Goal: Transaction & Acquisition: Book appointment/travel/reservation

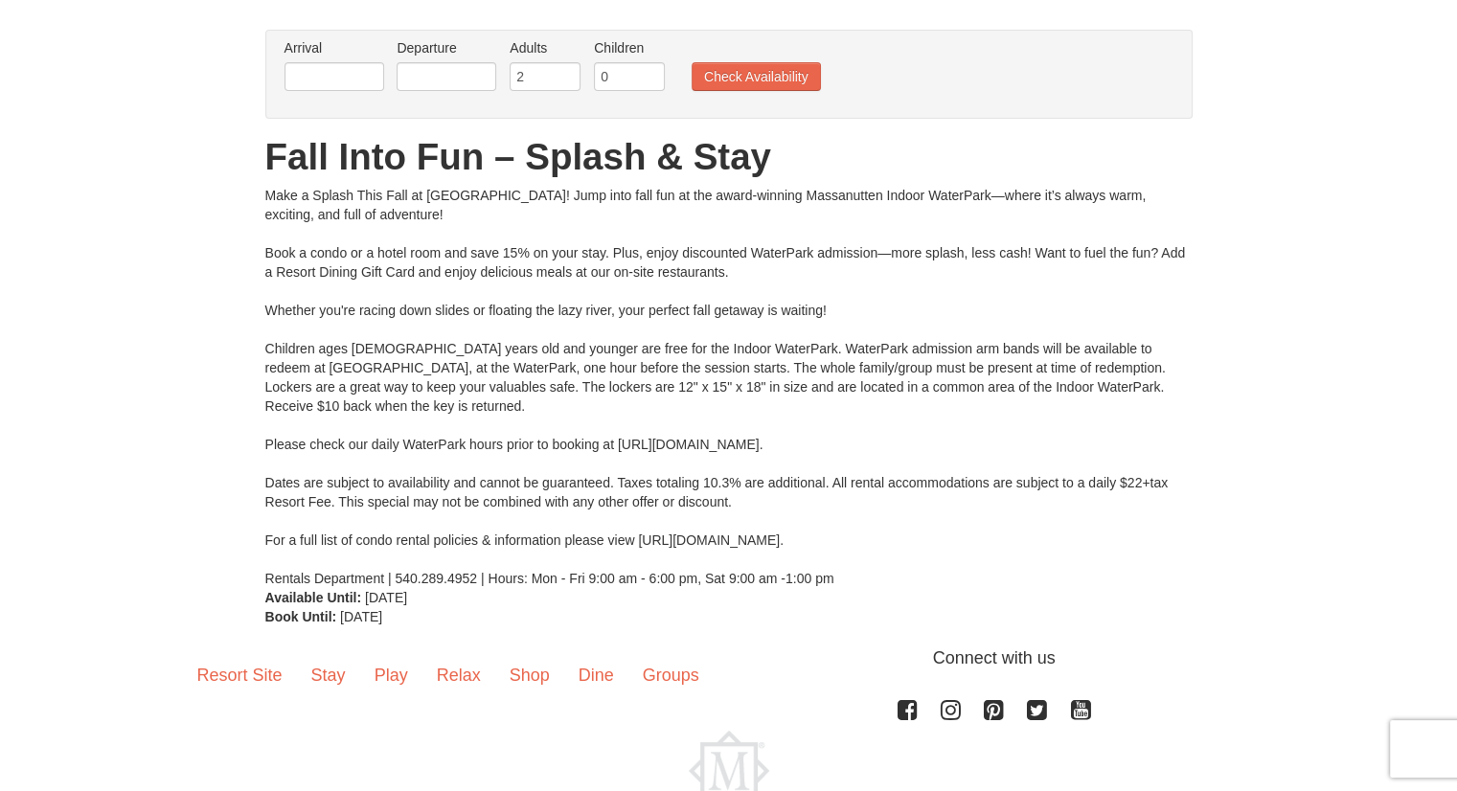
scroll to position [57, 0]
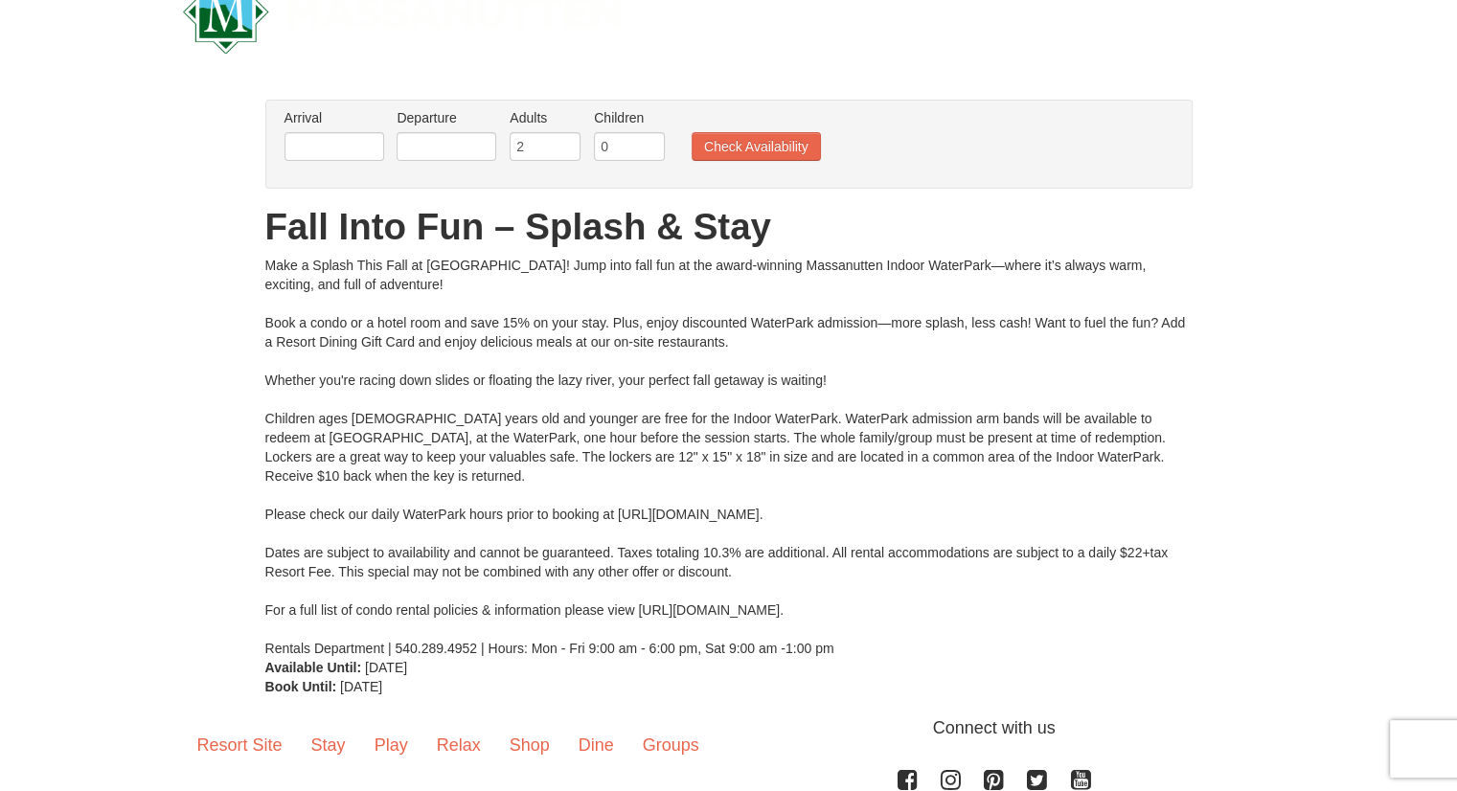
click at [335, 176] on div "Arrival Please format dates MM/DD/YYYY Please format dates MM/DD/YYYY Departure…" at bounding box center [728, 144] width 927 height 89
click at [312, 143] on input "text" at bounding box center [335, 146] width 100 height 29
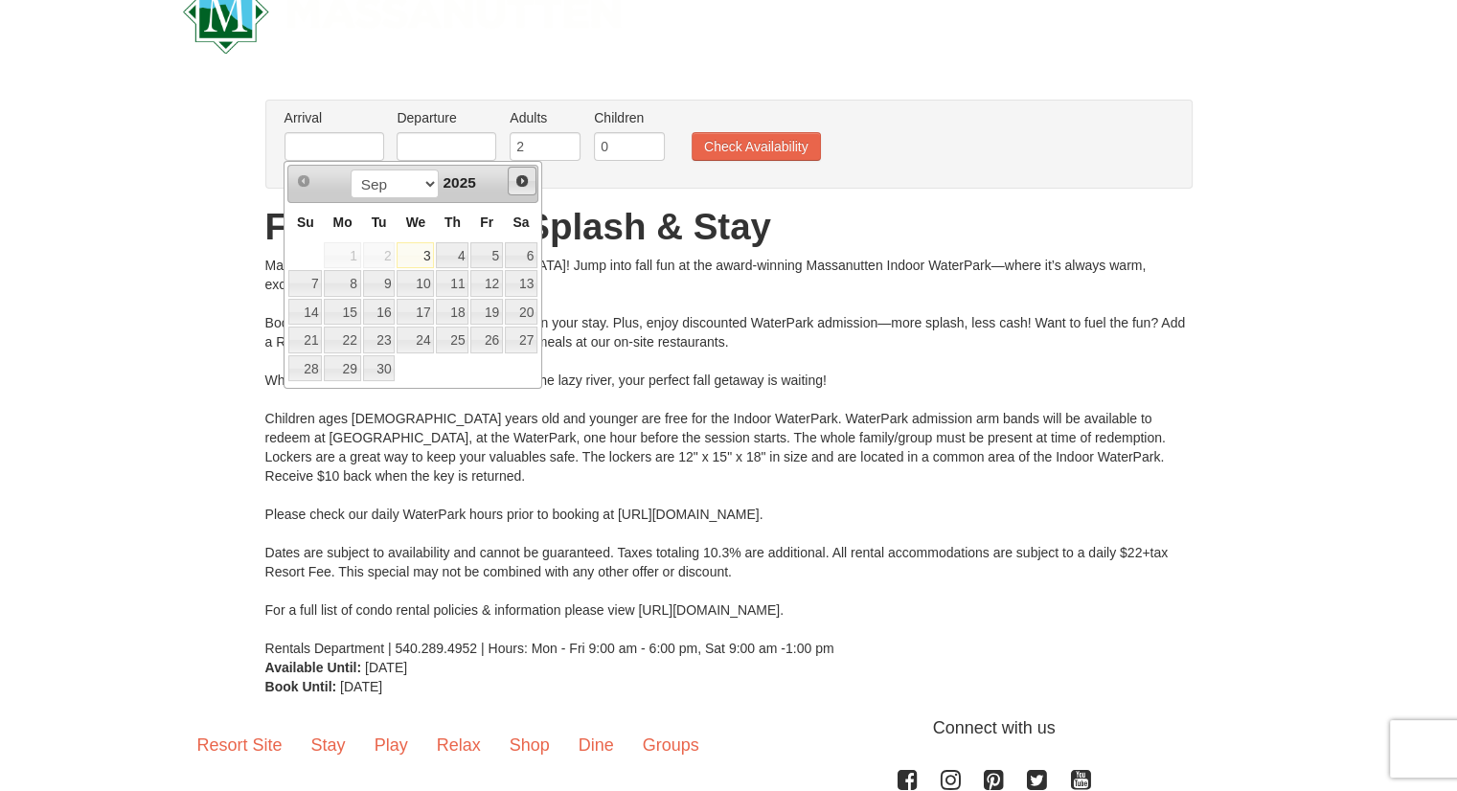
click at [519, 177] on span "Next" at bounding box center [521, 180] width 15 height 15
click at [525, 185] on span "Next" at bounding box center [521, 180] width 15 height 15
click at [478, 245] on link "5" at bounding box center [486, 255] width 33 height 27
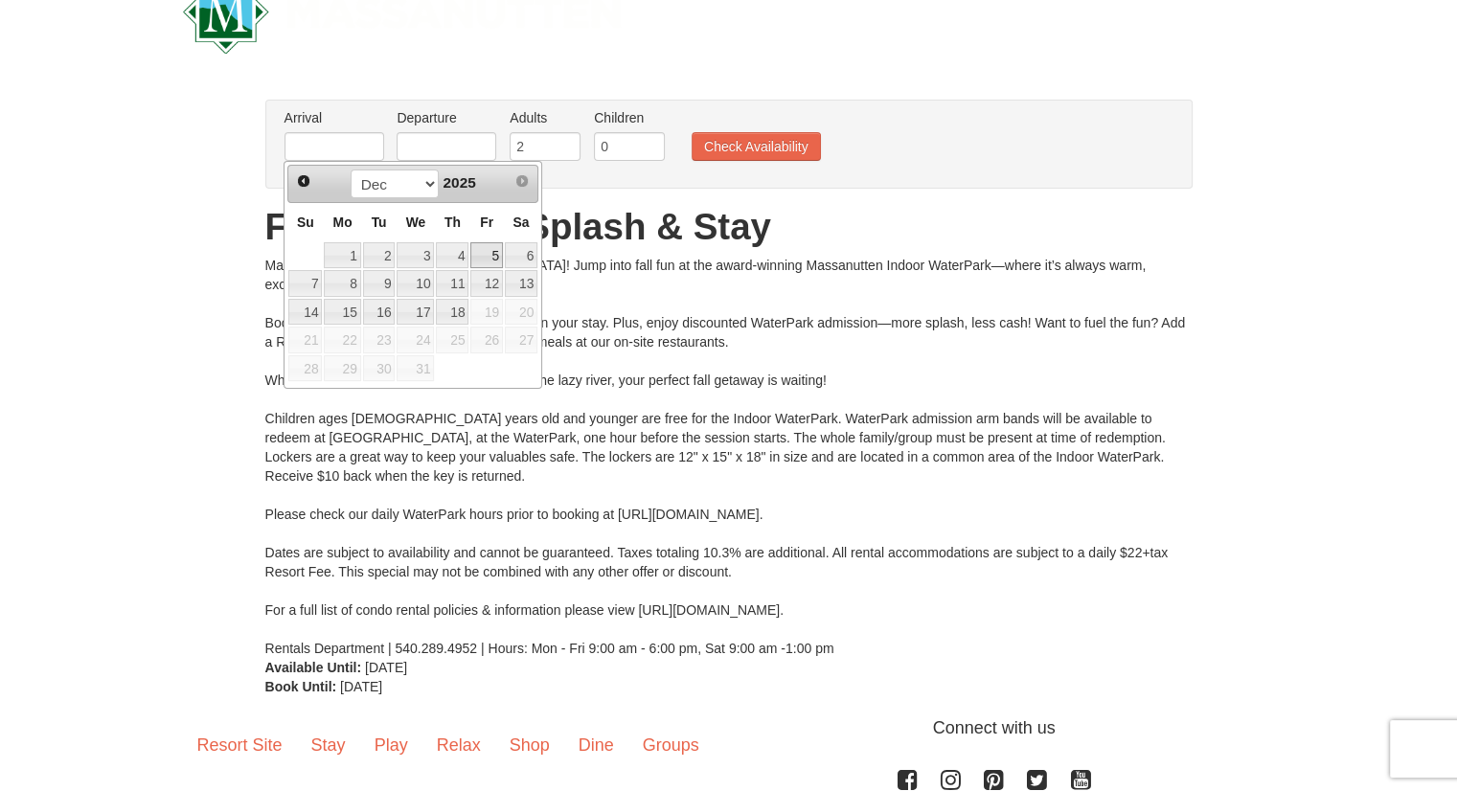
type input "[DATE]"
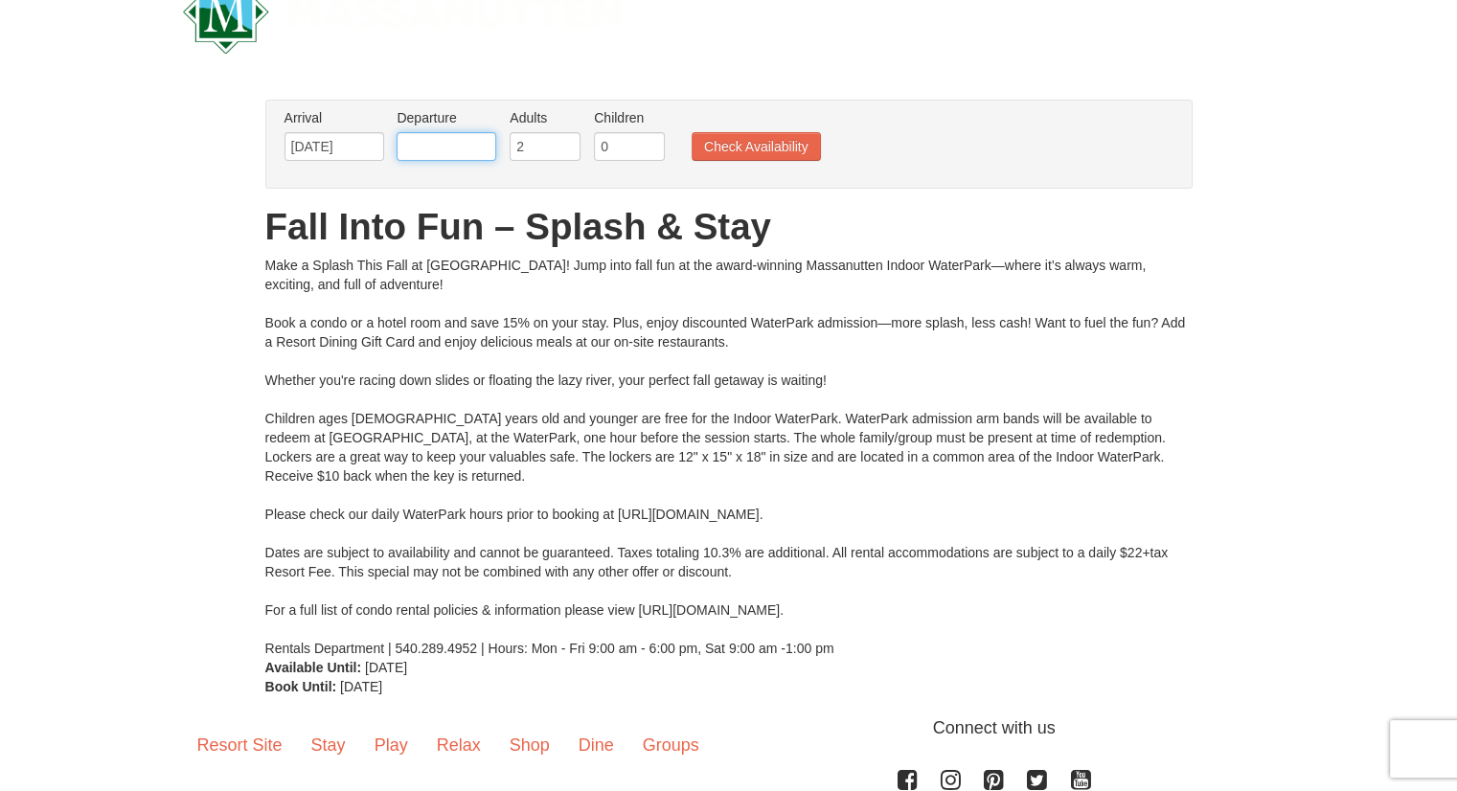
click at [443, 147] on input "text" at bounding box center [447, 146] width 100 height 29
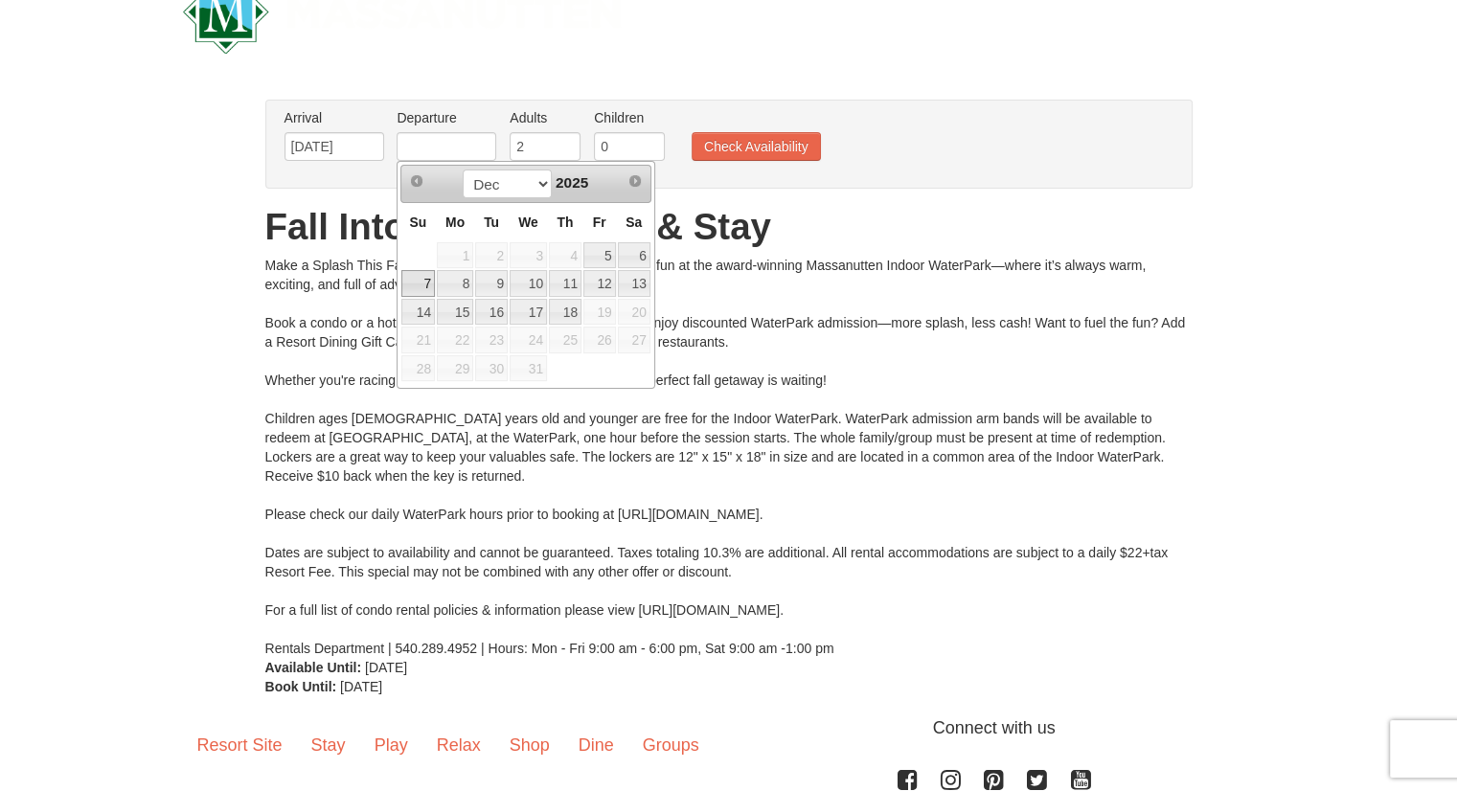
click at [423, 286] on link "7" at bounding box center [418, 283] width 34 height 27
type input "[DATE]"
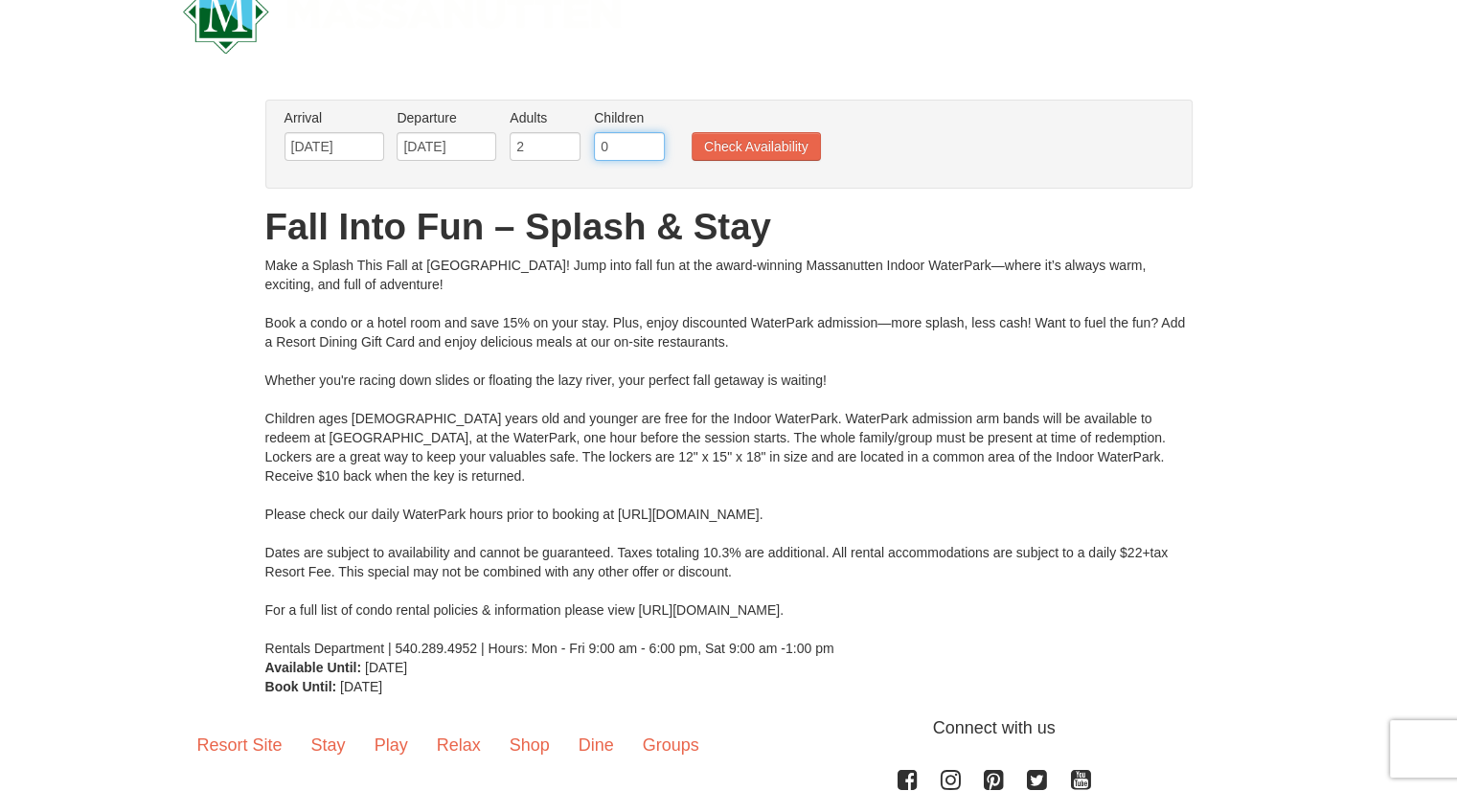
click at [597, 149] on input "0" at bounding box center [629, 146] width 71 height 29
click at [648, 139] on input "1" at bounding box center [629, 146] width 71 height 29
click at [648, 139] on input "2" at bounding box center [629, 146] width 71 height 29
type input "3"
click at [648, 139] on input "3" at bounding box center [629, 146] width 71 height 29
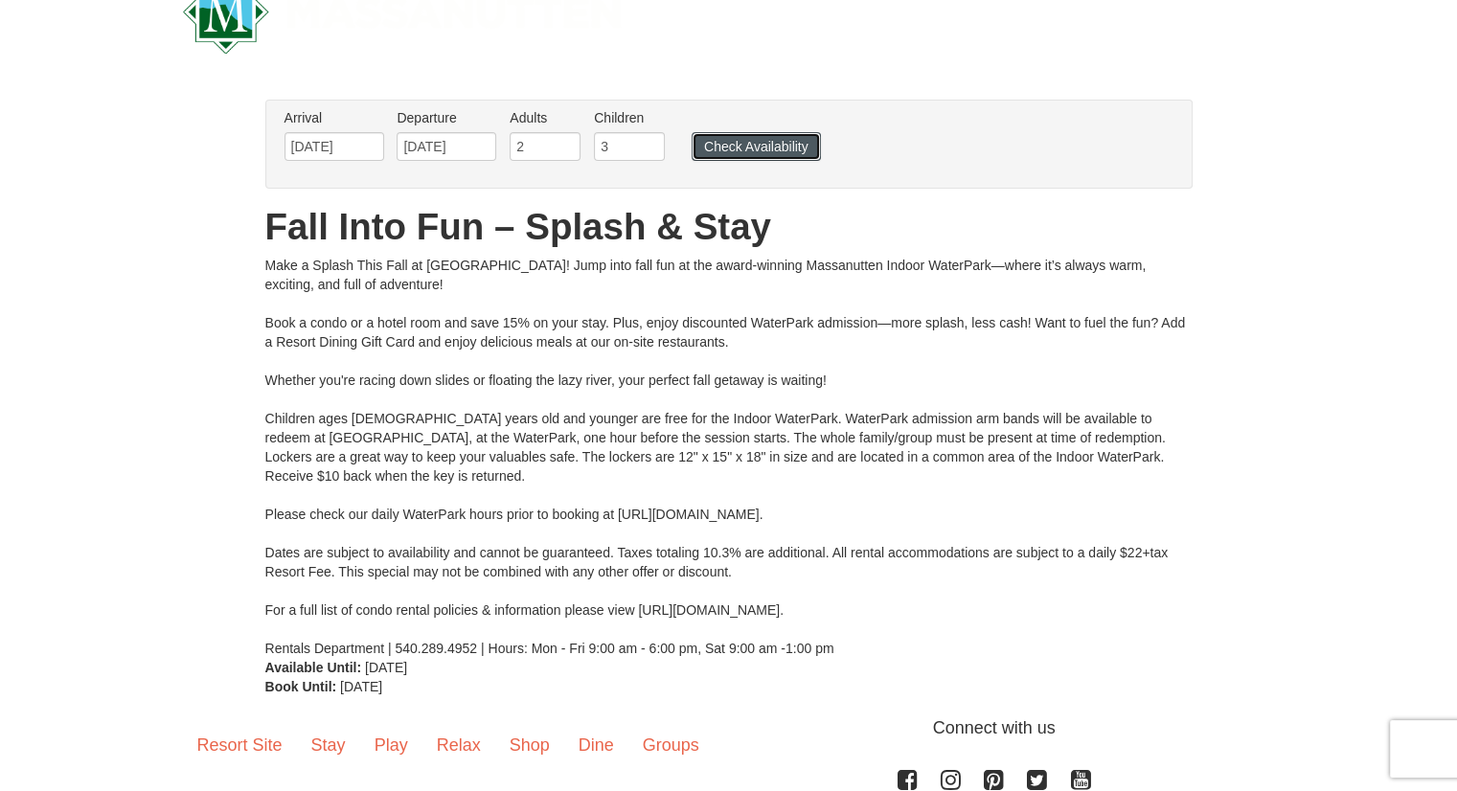
click at [728, 142] on button "Check Availability" at bounding box center [756, 146] width 129 height 29
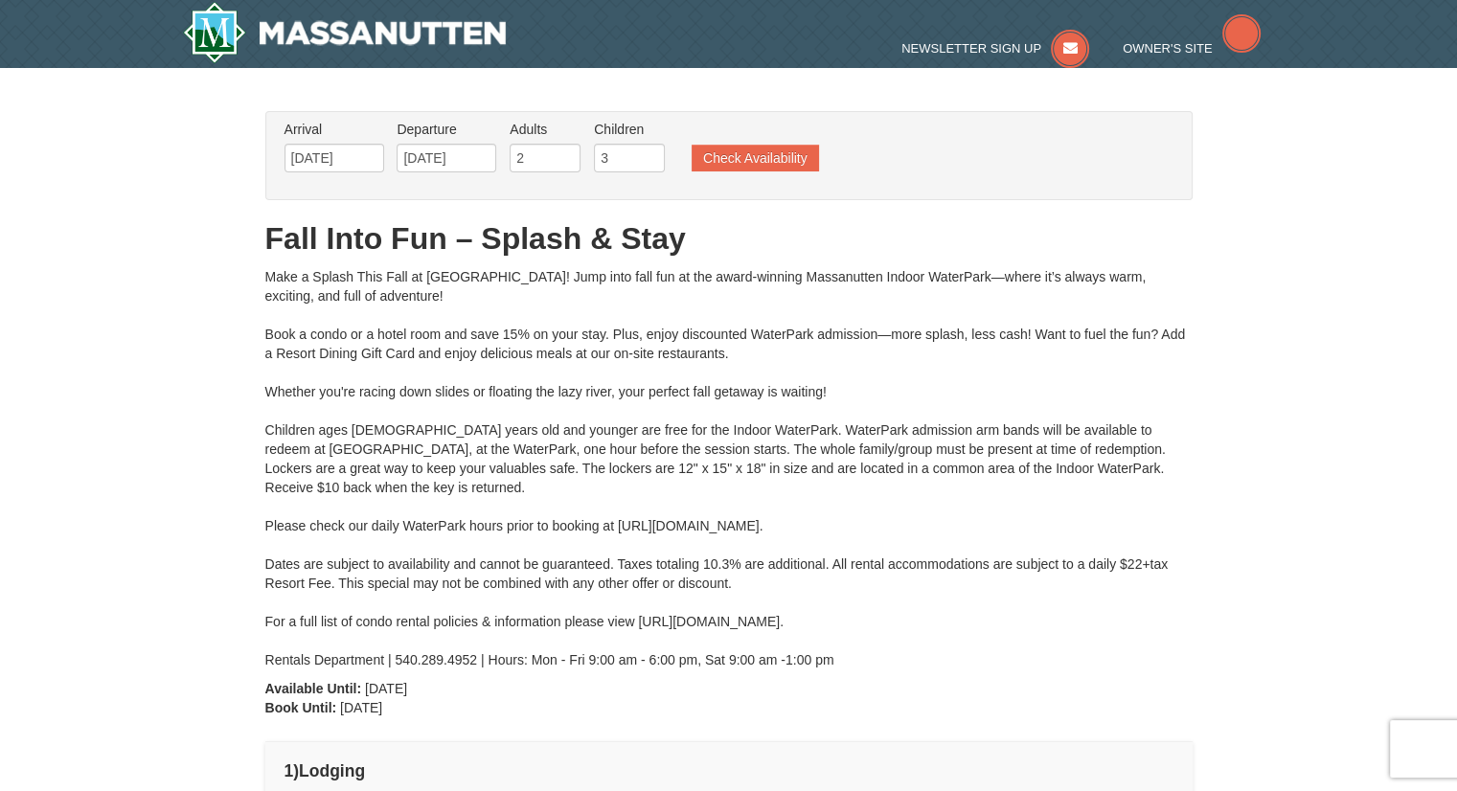
type input "[DATE]"
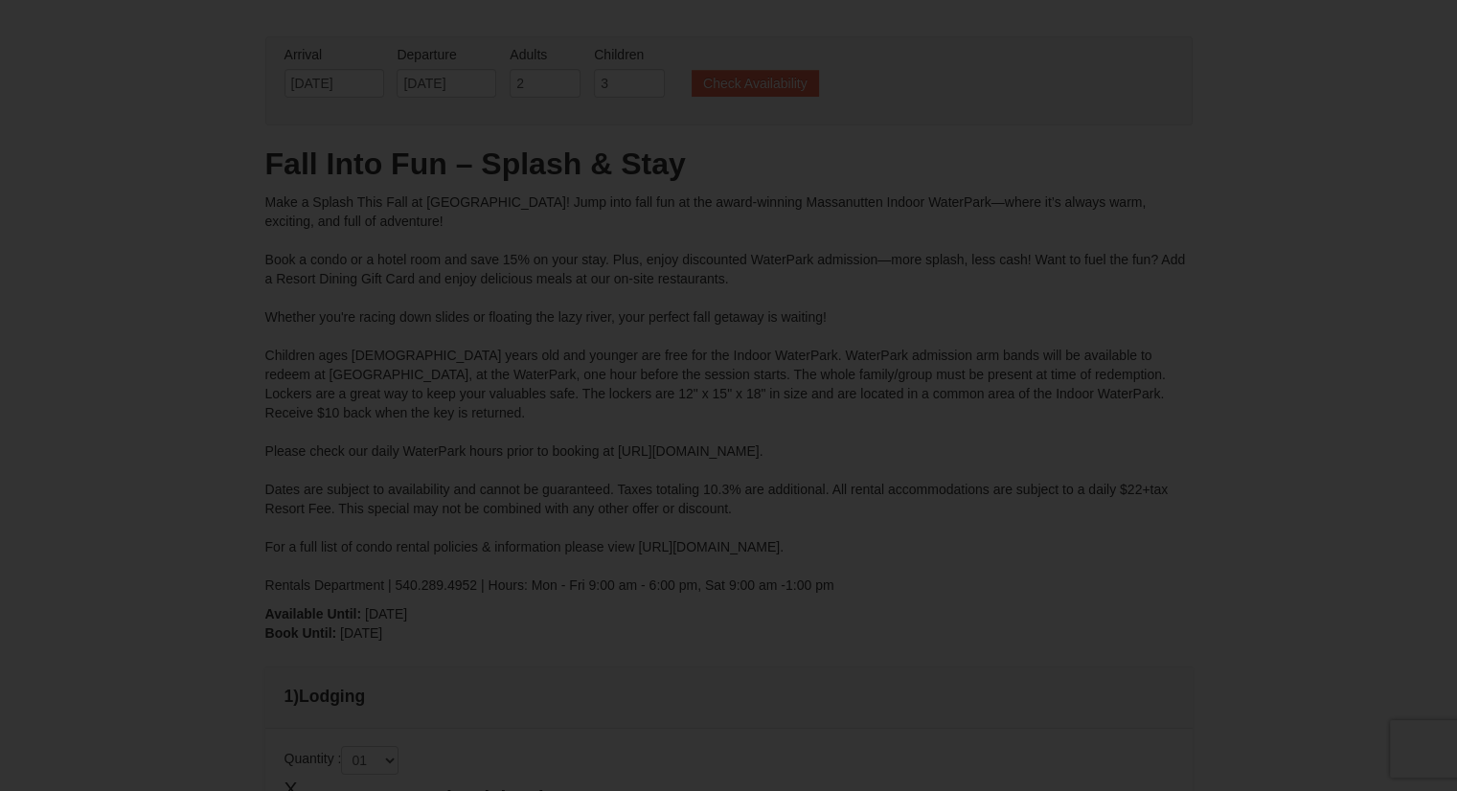
type input "[DATE]"
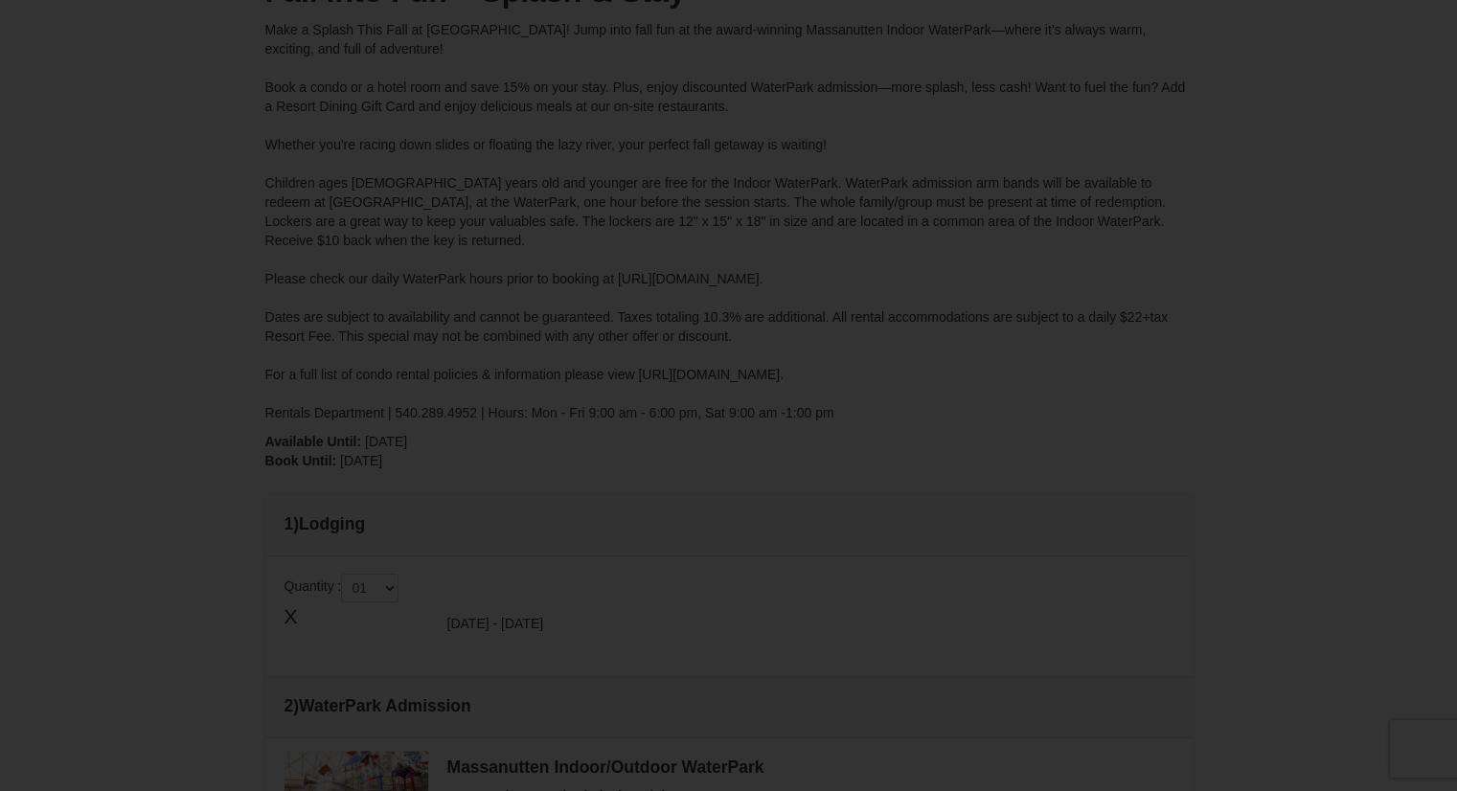
type input "[DATE]"
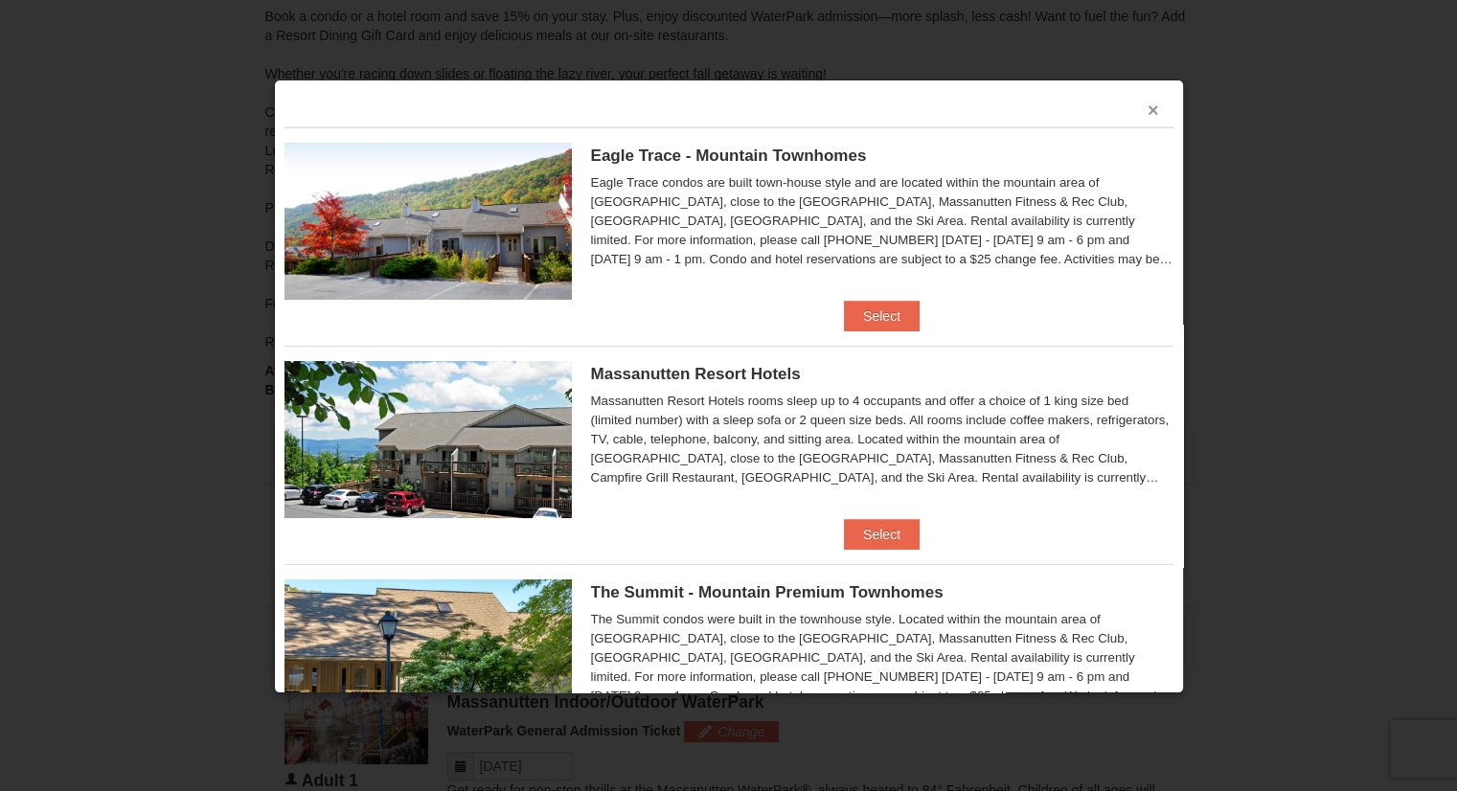
click at [1148, 112] on button "×" at bounding box center [1153, 110] width 11 height 19
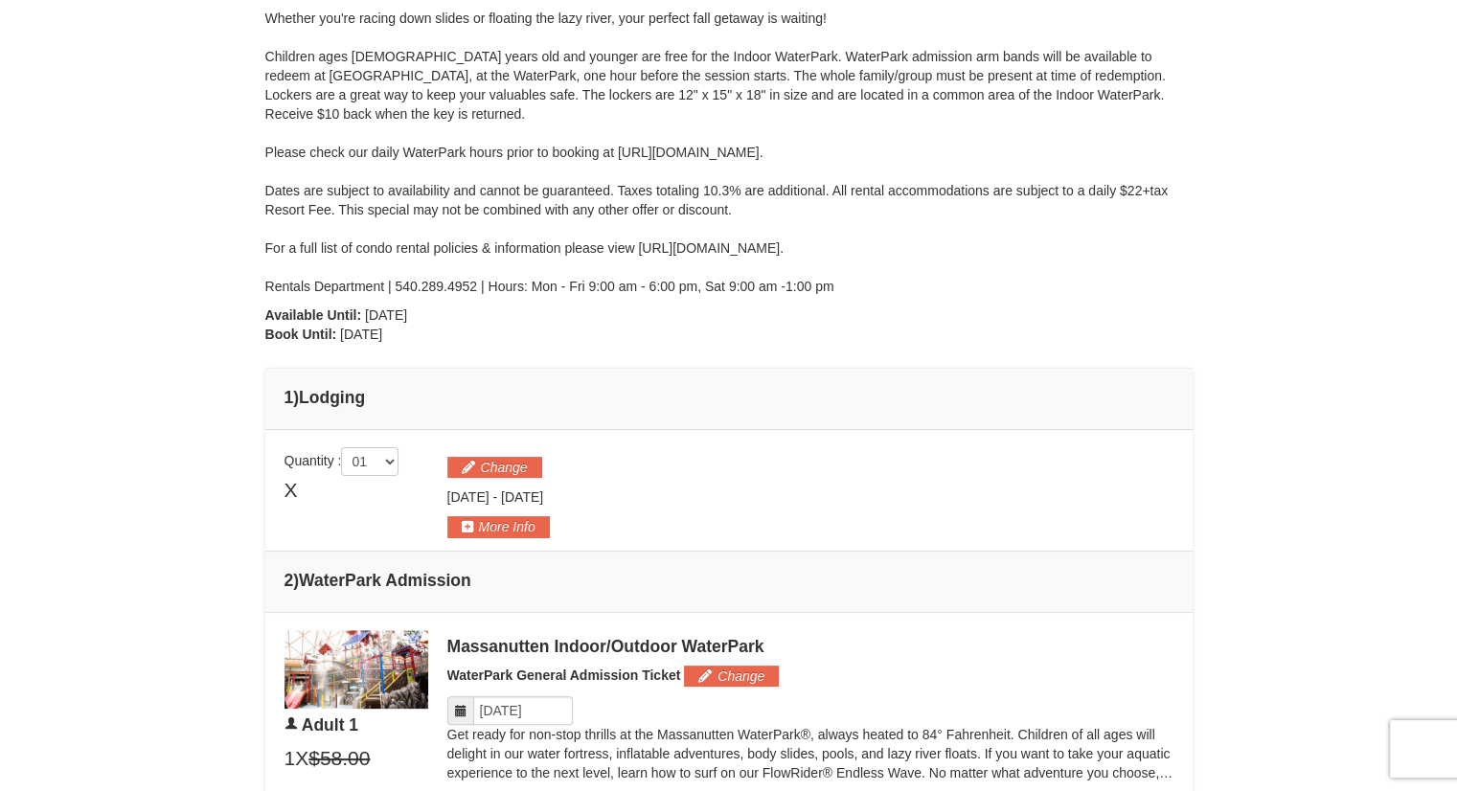
scroll to position [372, 0]
click at [520, 522] on button "More Info" at bounding box center [498, 527] width 103 height 21
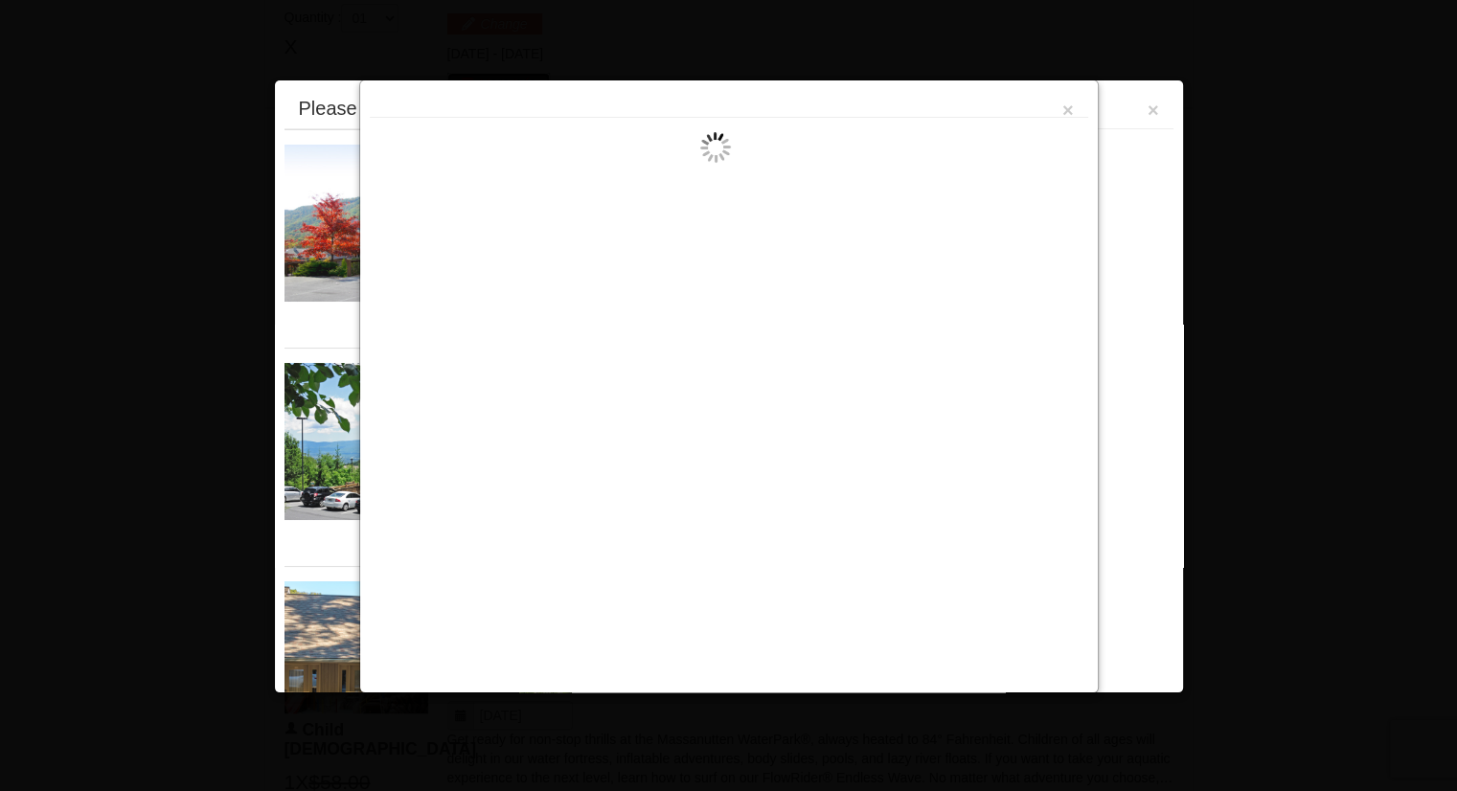
scroll to position [819, 0]
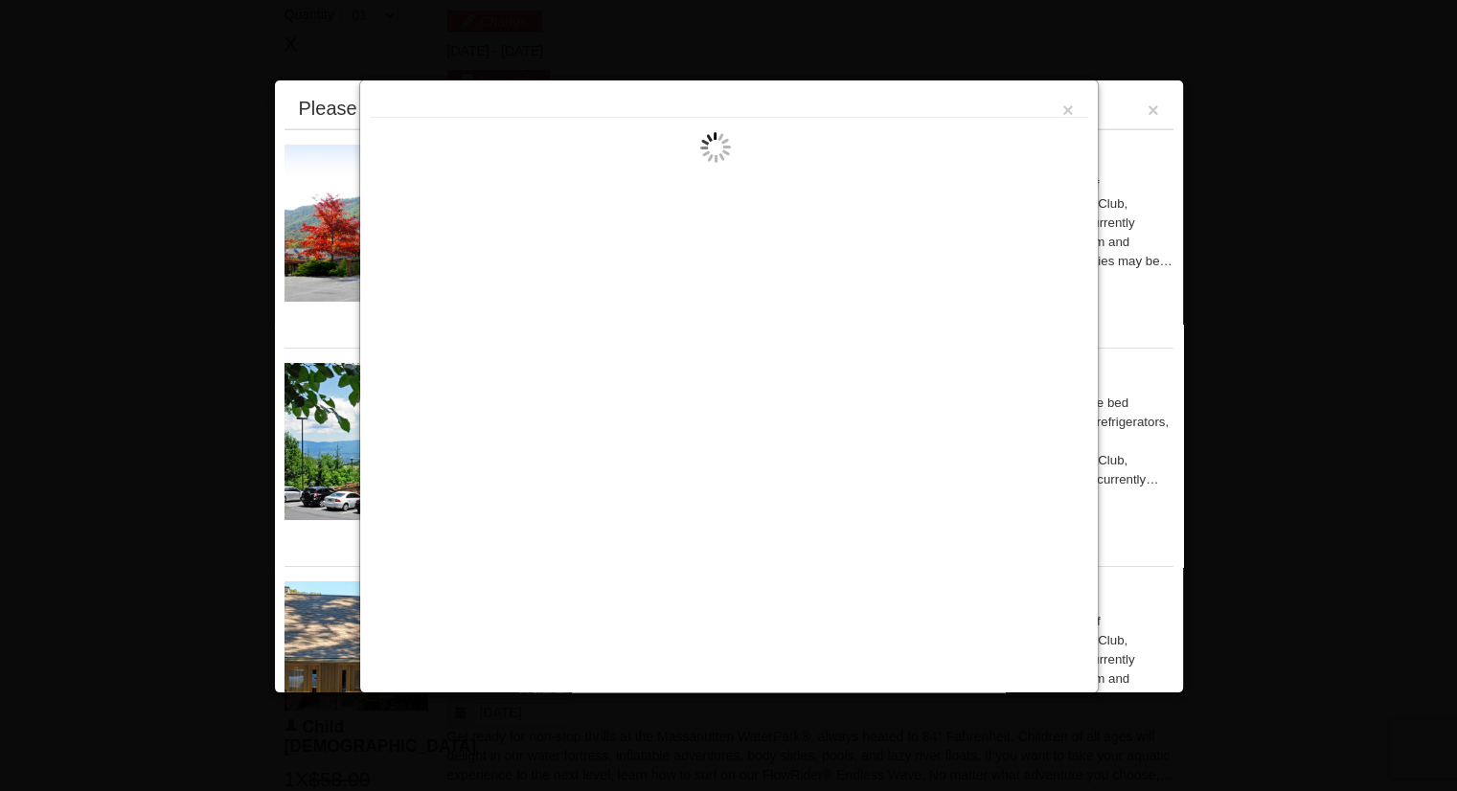
click at [1060, 105] on div "×" at bounding box center [729, 104] width 719 height 28
click at [1065, 106] on button "×" at bounding box center [1068, 110] width 11 height 19
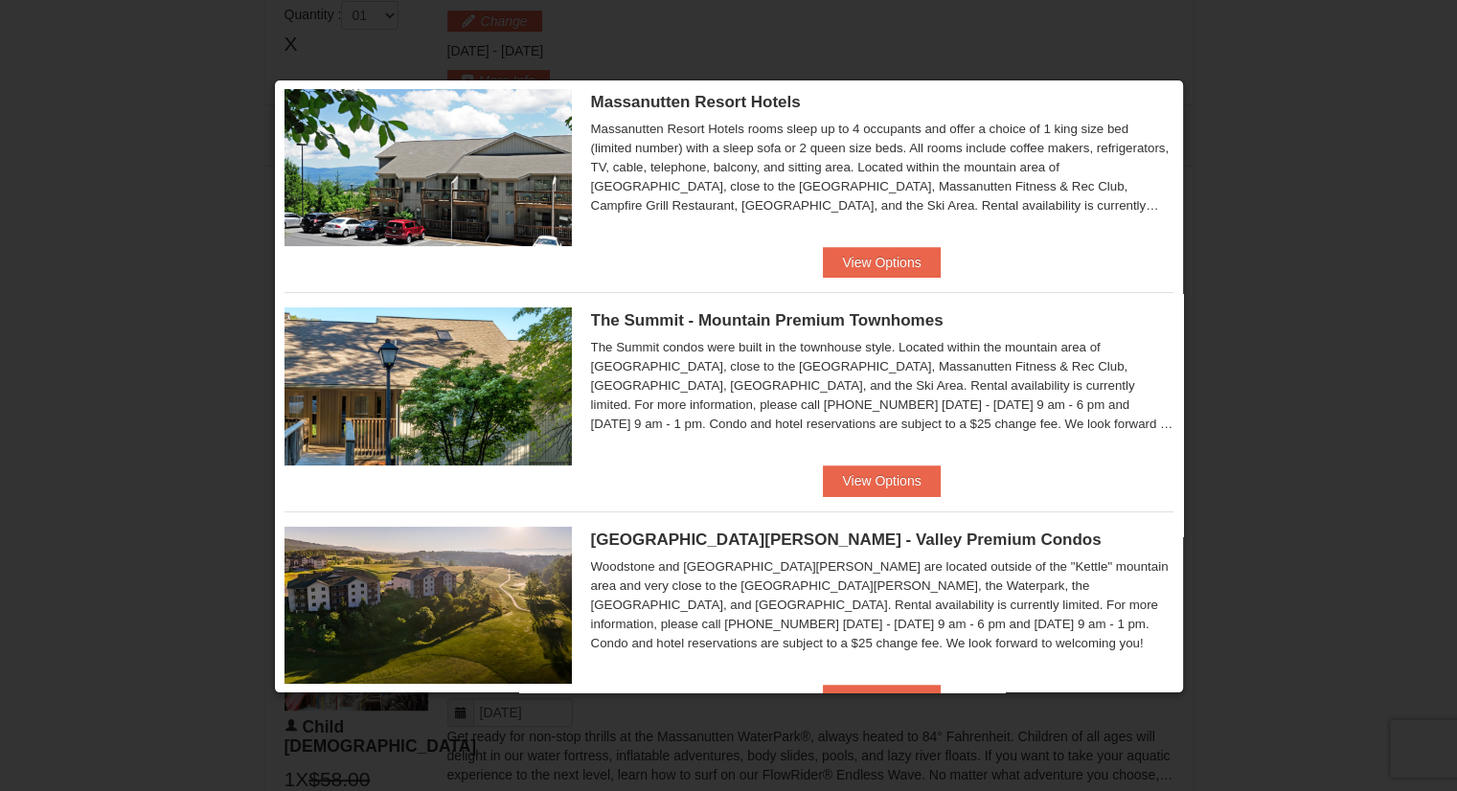
scroll to position [272, 0]
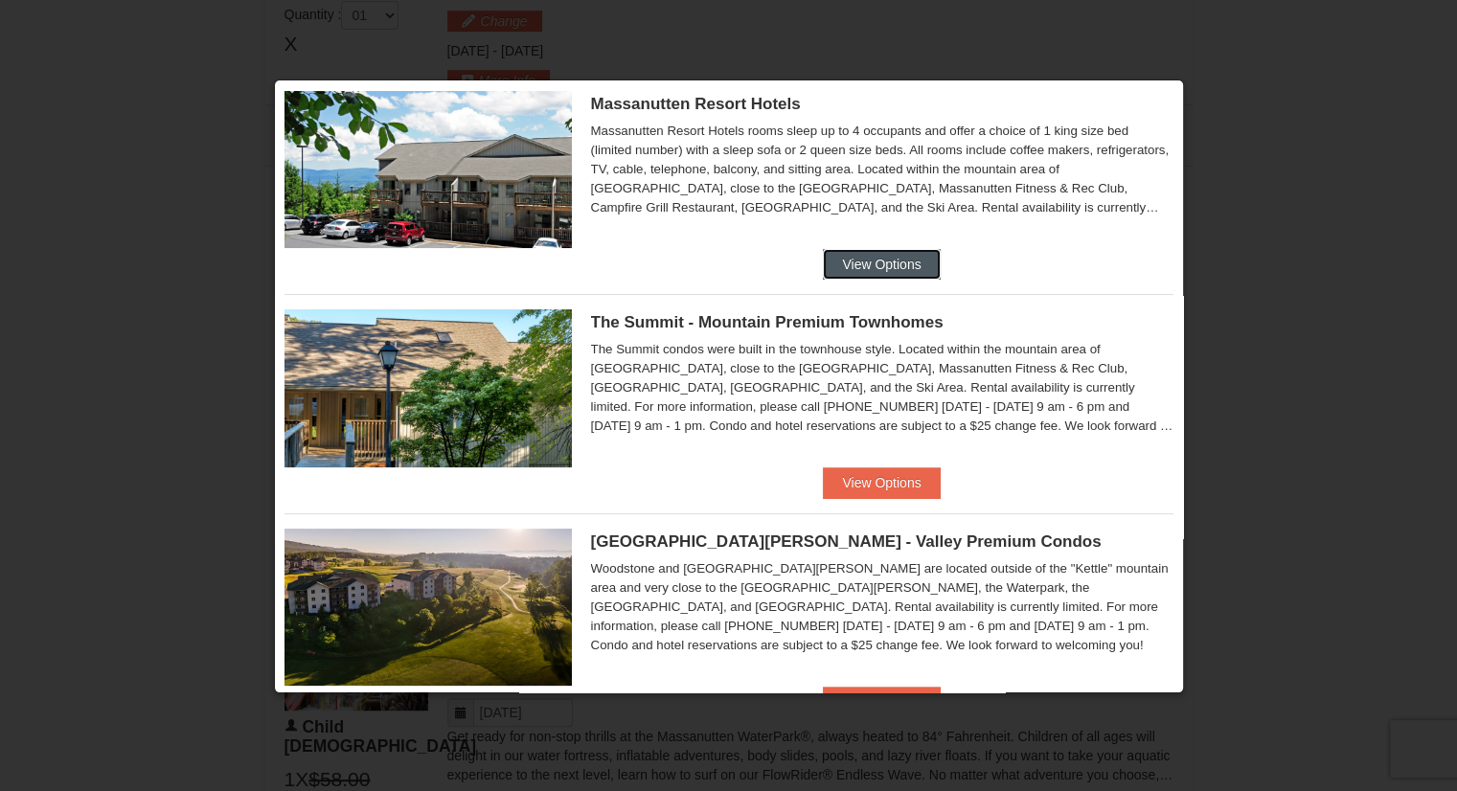
click at [883, 269] on button "View Options" at bounding box center [881, 264] width 117 height 31
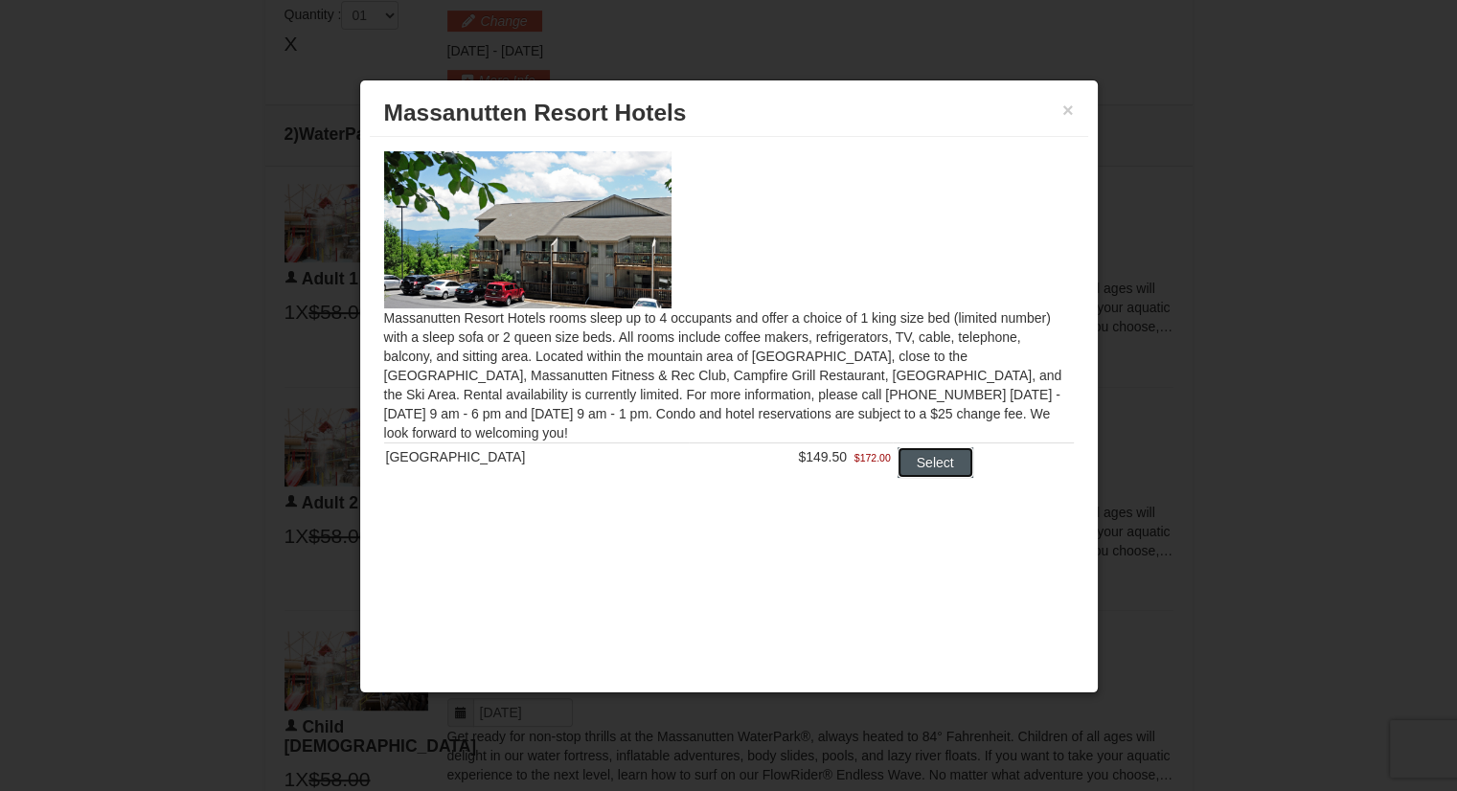
click at [942, 463] on button "Select" at bounding box center [936, 462] width 76 height 31
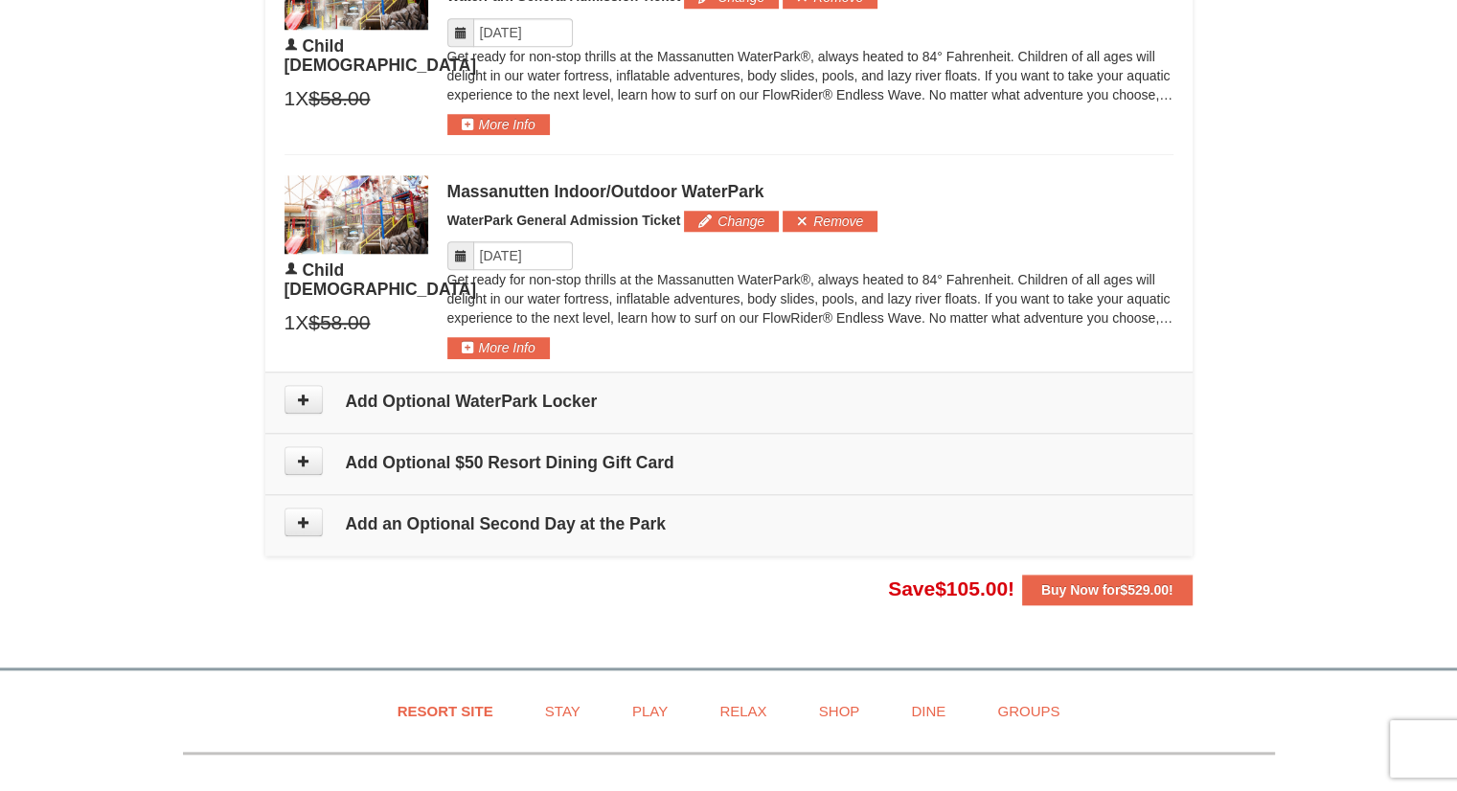
scroll to position [1885, 0]
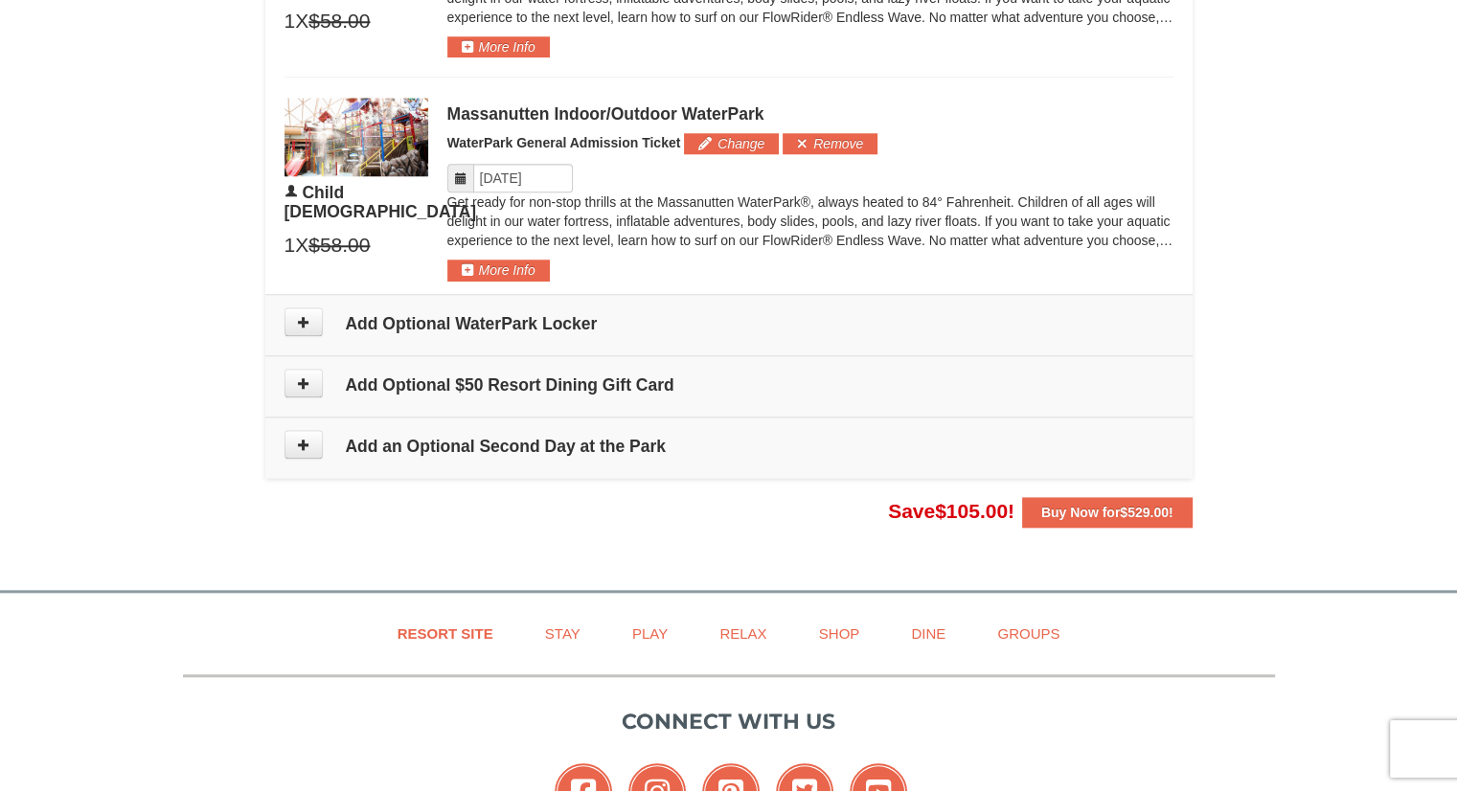
click at [400, 314] on h4 "Add Optional WaterPark Locker" at bounding box center [729, 323] width 889 height 19
click at [320, 320] on button at bounding box center [304, 322] width 38 height 29
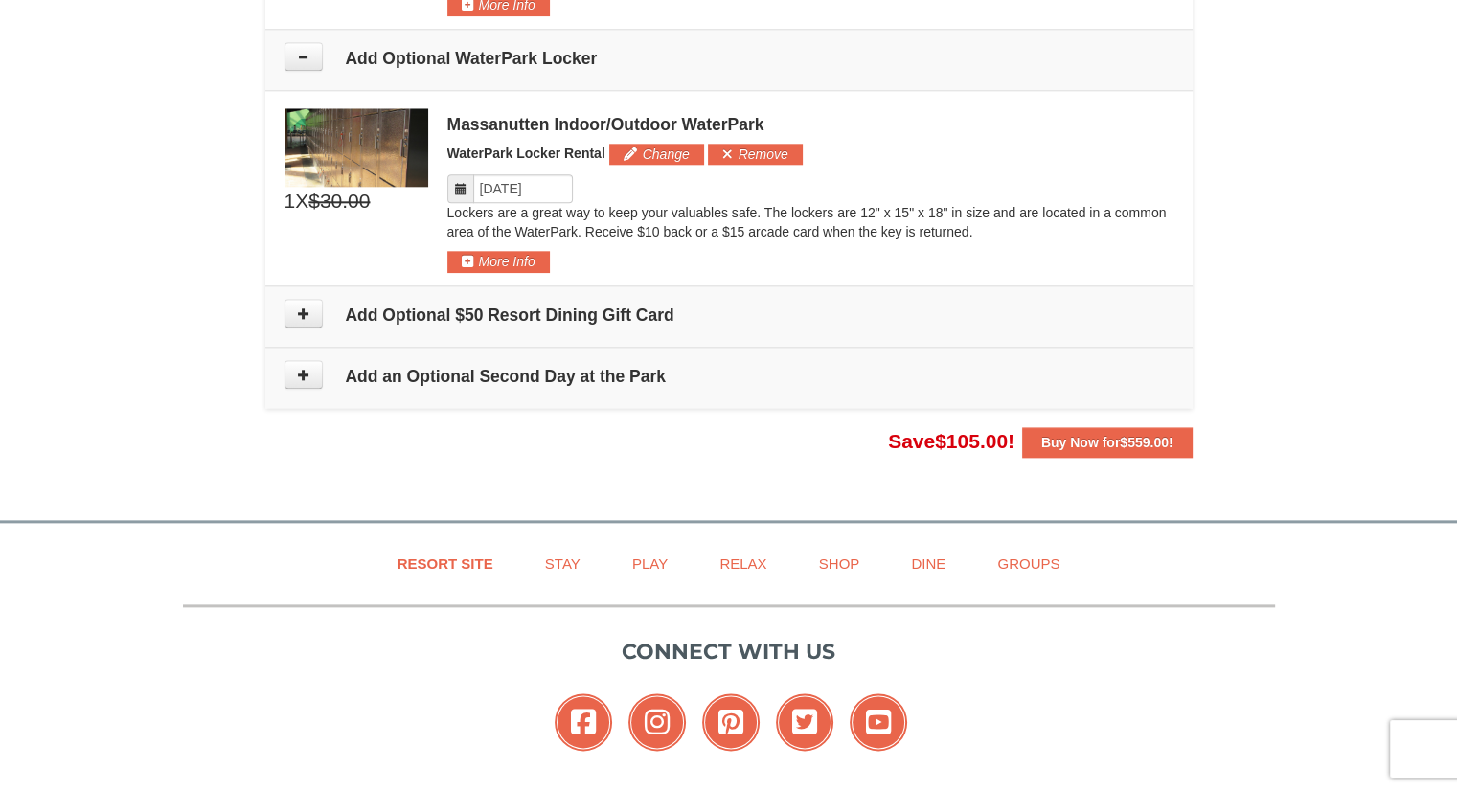
scroll to position [2173, 0]
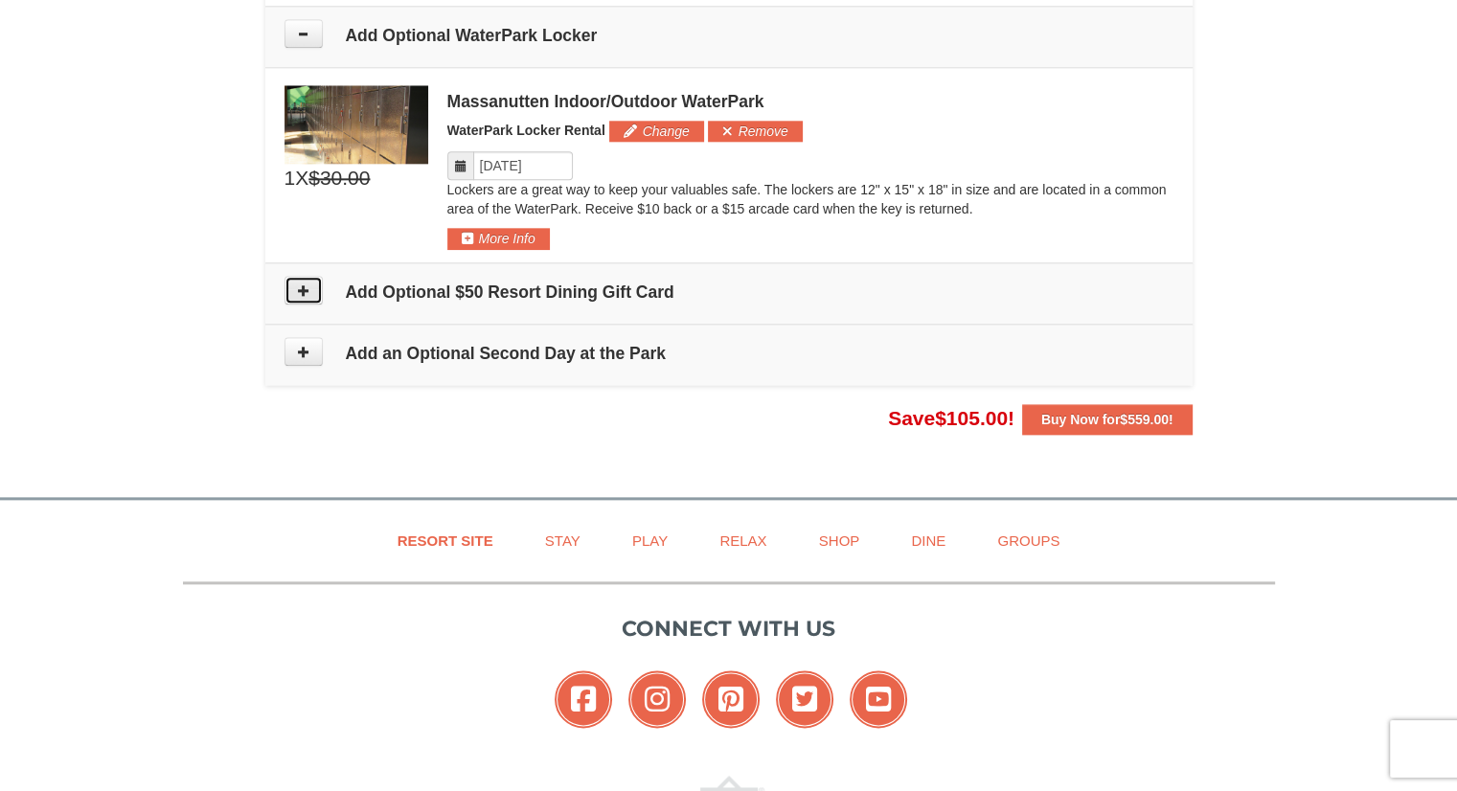
click at [300, 284] on icon at bounding box center [303, 290] width 13 height 13
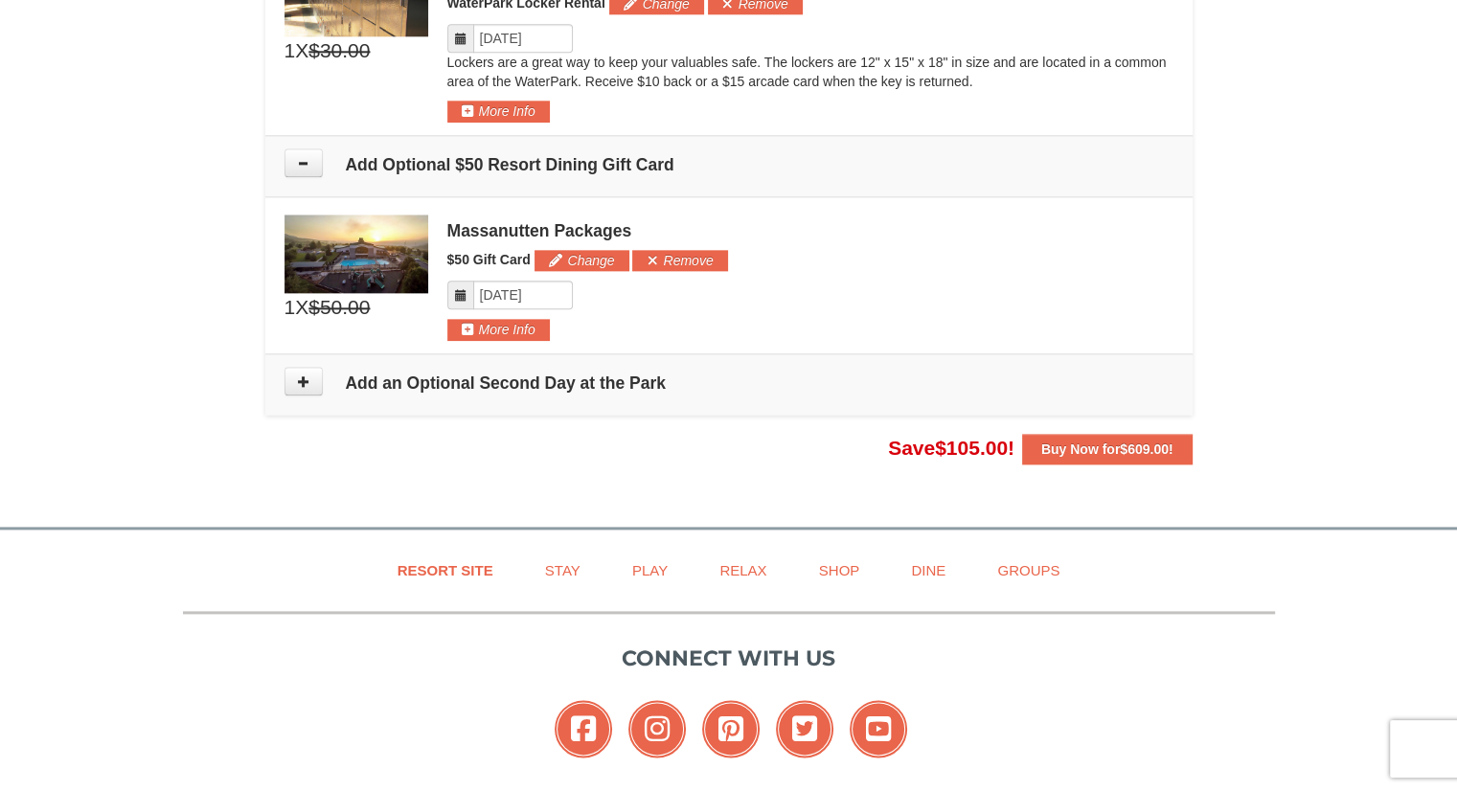
scroll to position [2302, 0]
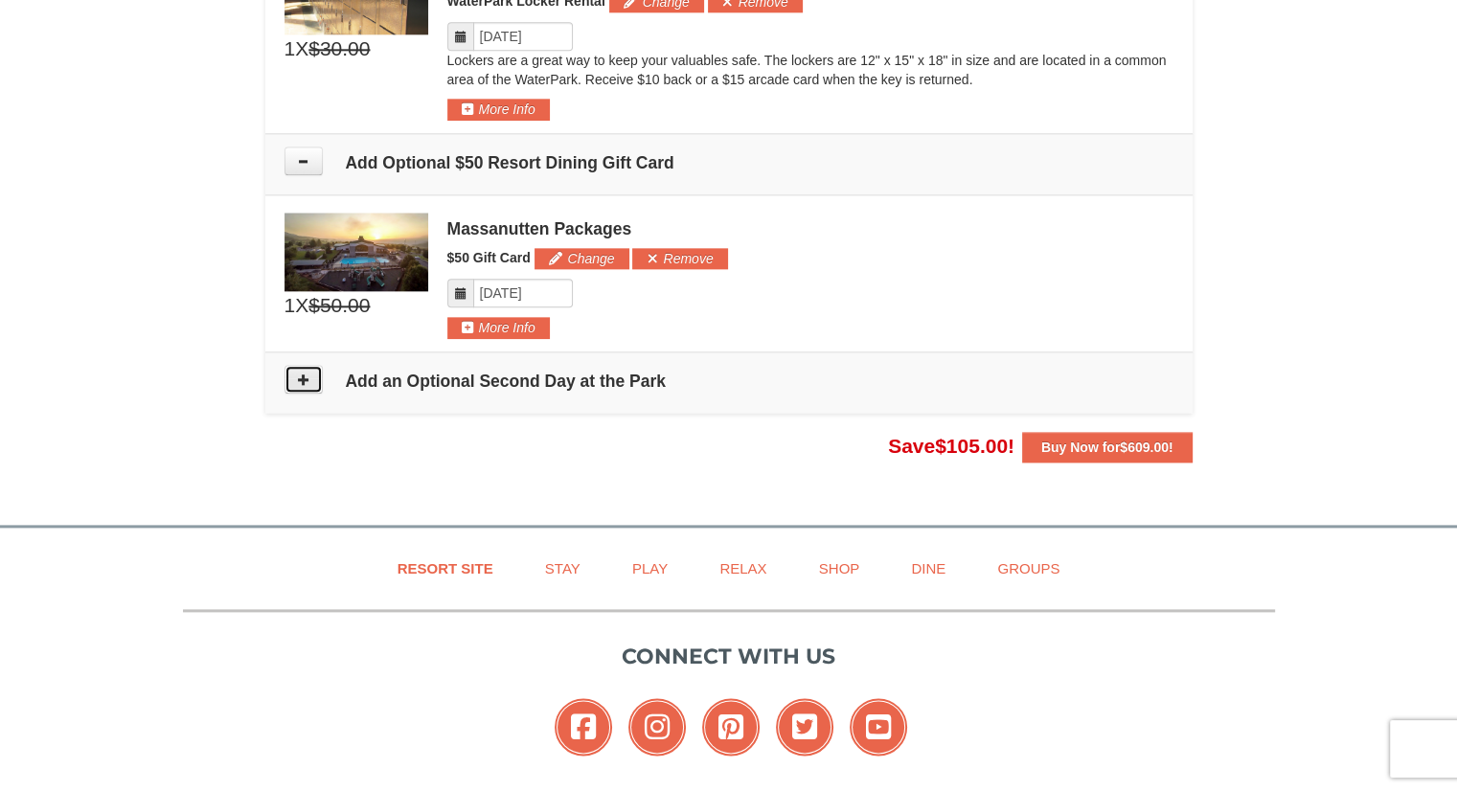
click at [316, 374] on button at bounding box center [304, 379] width 38 height 29
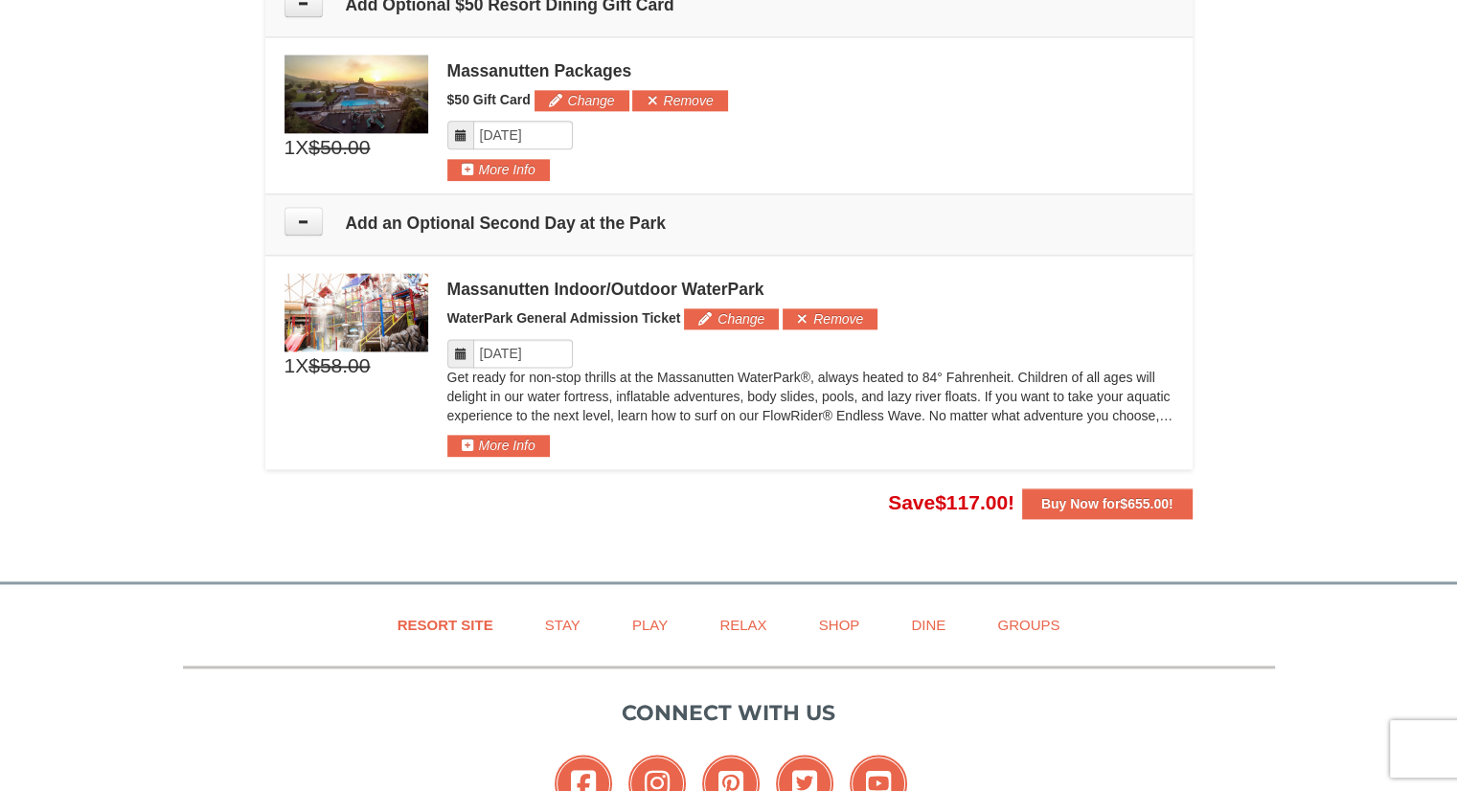
scroll to position [2458, 0]
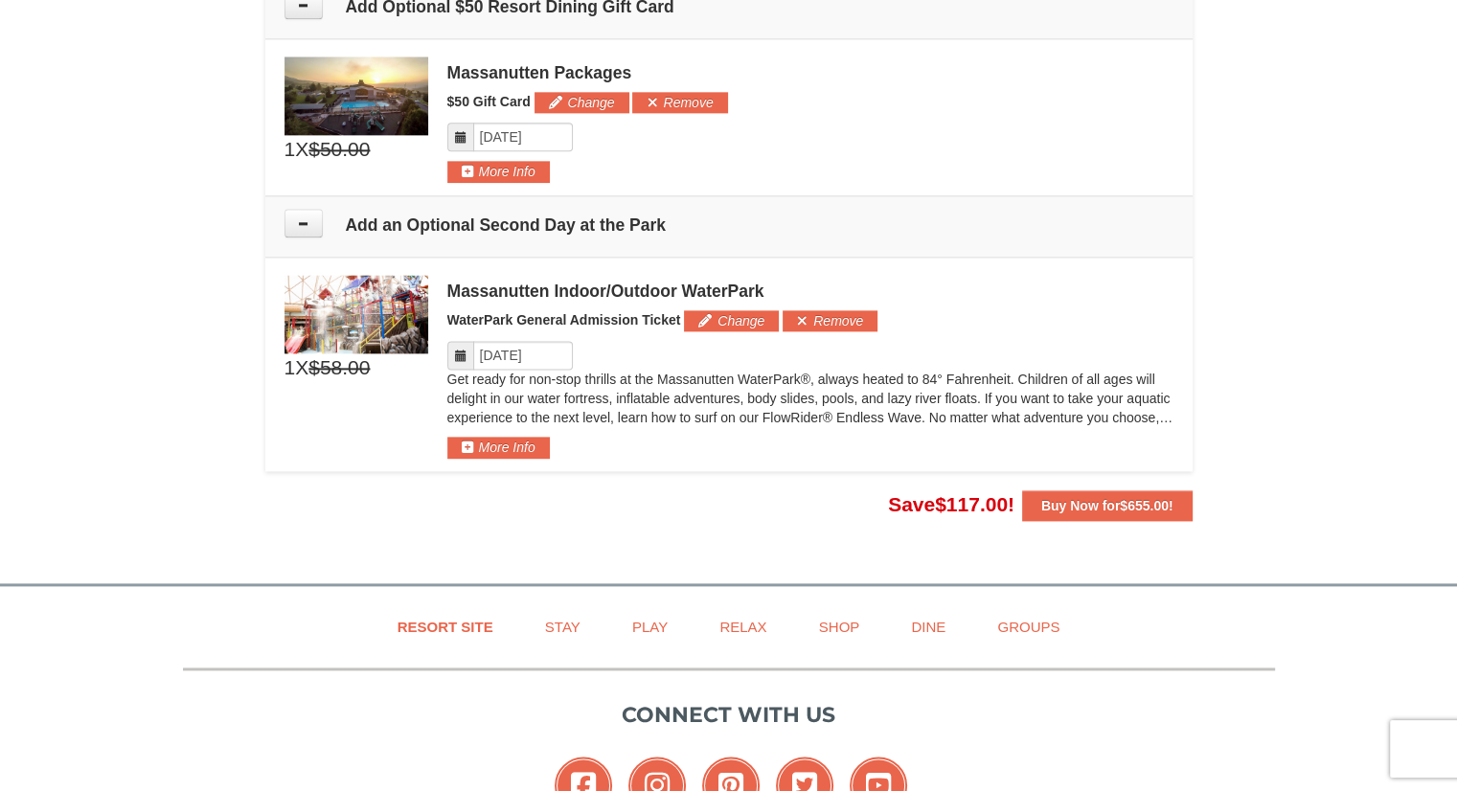
click at [479, 203] on td "Add an Optional Second Day at the Park" at bounding box center [728, 225] width 927 height 61
click at [310, 209] on button at bounding box center [304, 223] width 38 height 29
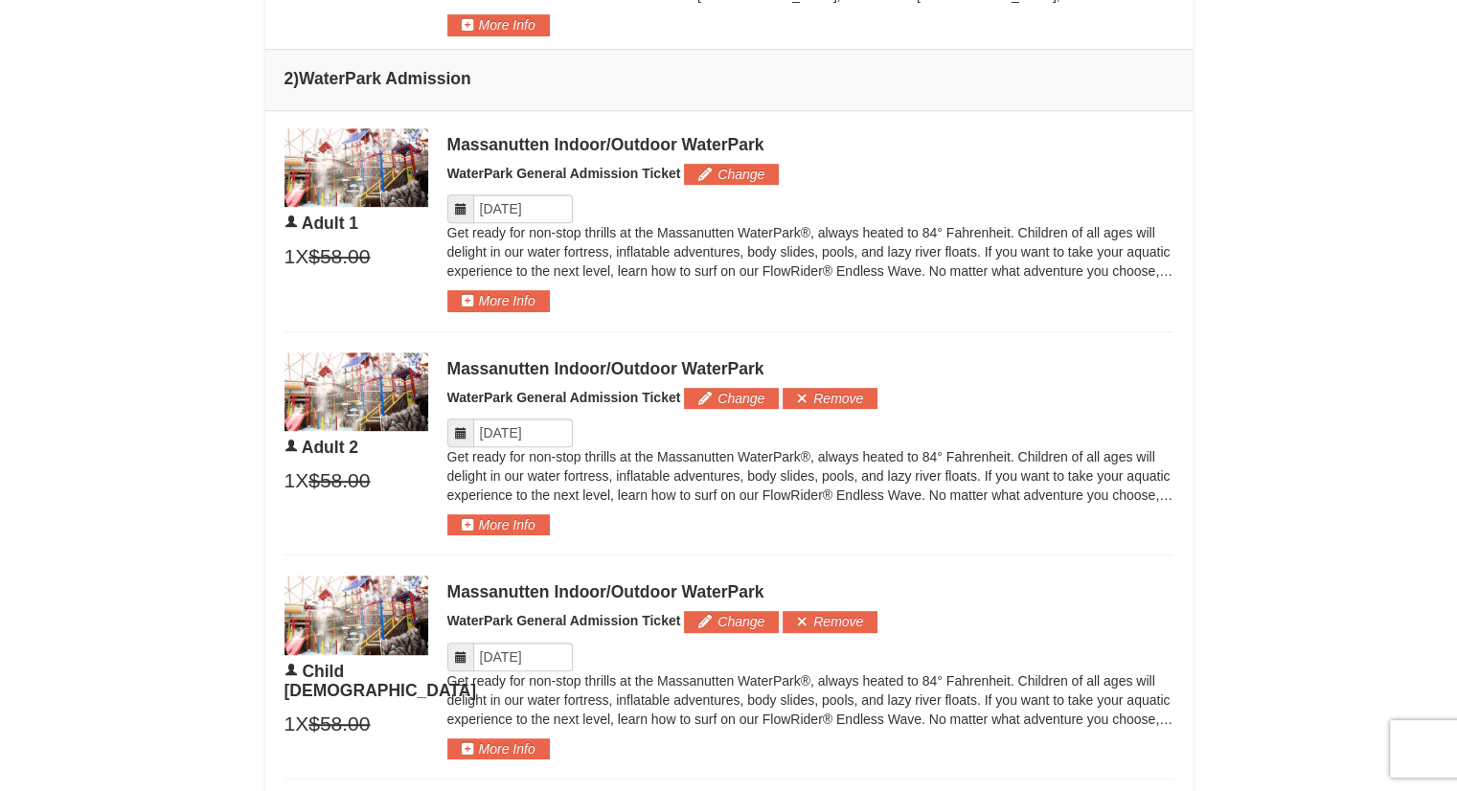
scroll to position [958, 0]
click at [459, 204] on icon at bounding box center [460, 208] width 13 height 13
click at [517, 206] on input "Please format dates MM/DD/YYYY" at bounding box center [523, 208] width 100 height 29
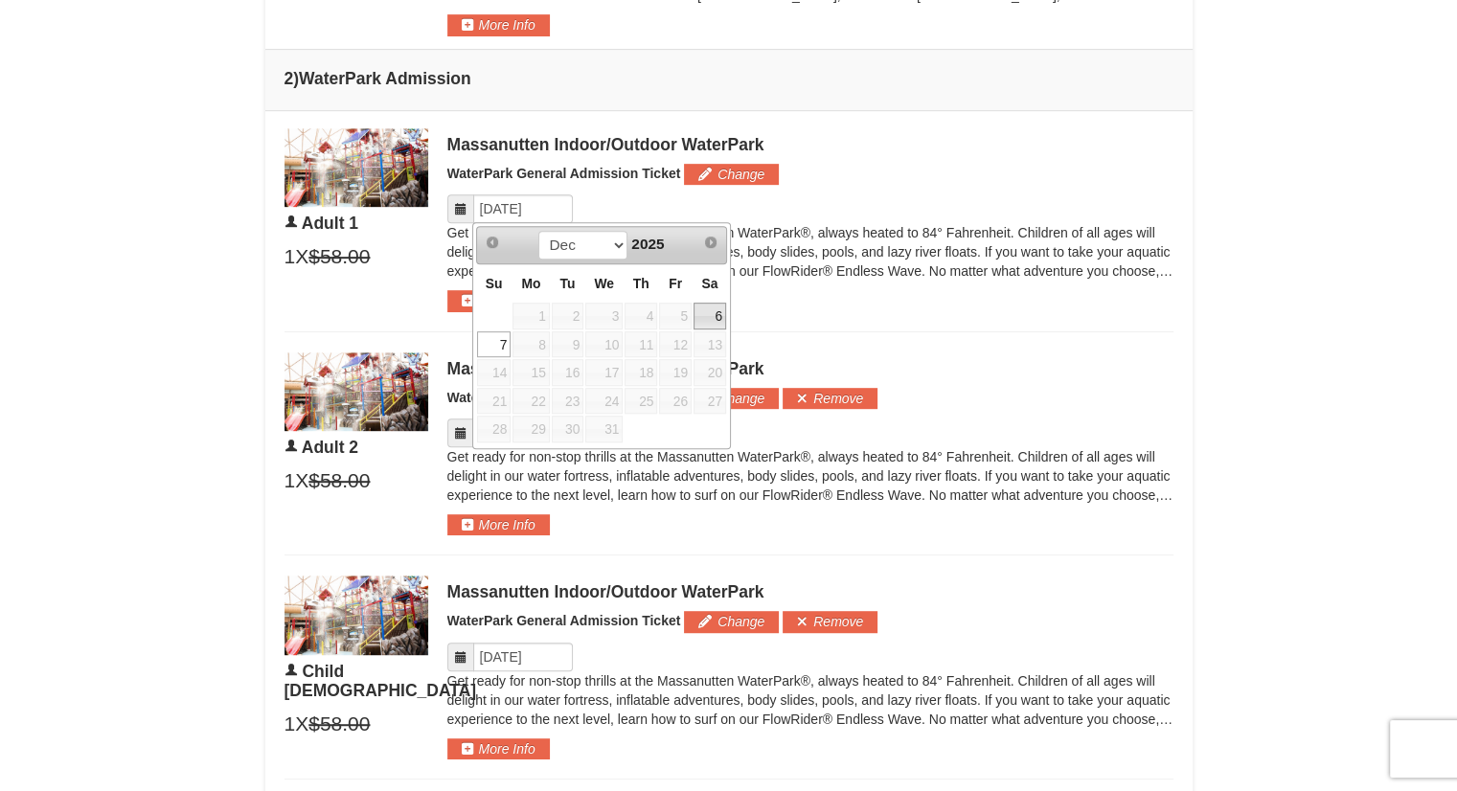
click at [715, 323] on link "6" at bounding box center [710, 316] width 33 height 27
type input "12/06/2025"
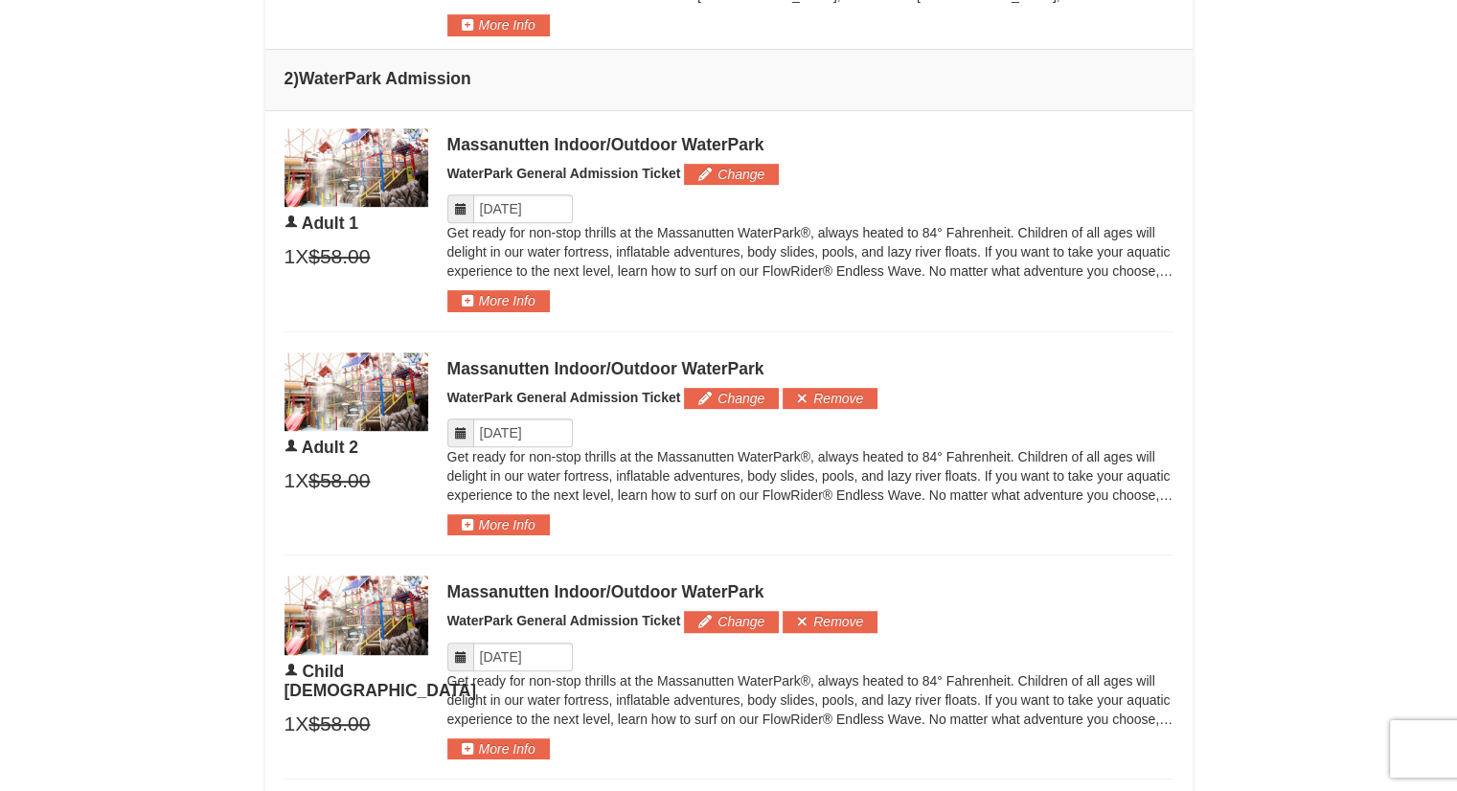
click at [467, 426] on span at bounding box center [460, 433] width 27 height 29
click at [460, 430] on icon at bounding box center [460, 432] width 13 height 13
click at [496, 431] on input "Please format dates MM/DD/YYYY" at bounding box center [523, 433] width 100 height 29
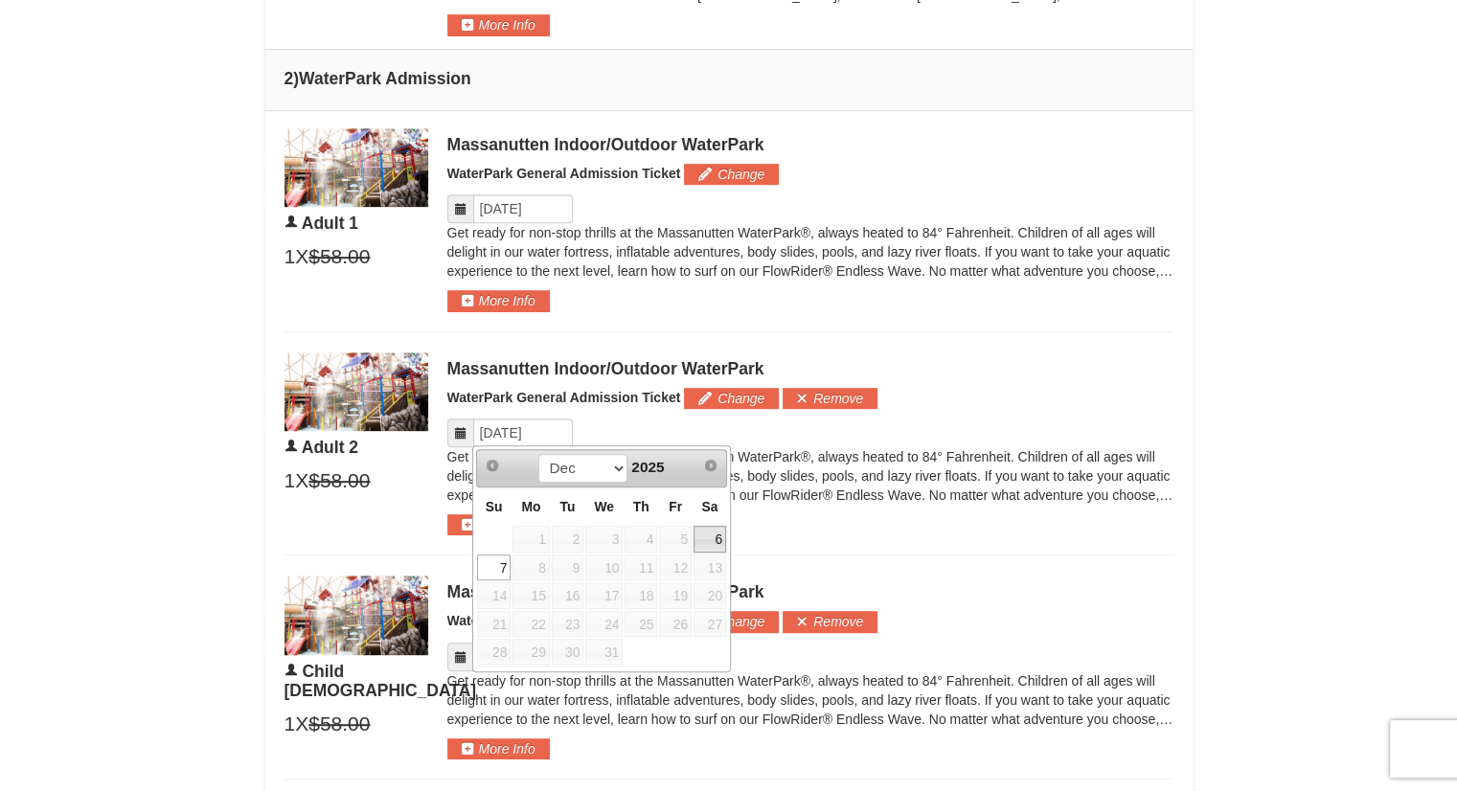
click at [717, 541] on link "6" at bounding box center [710, 539] width 33 height 27
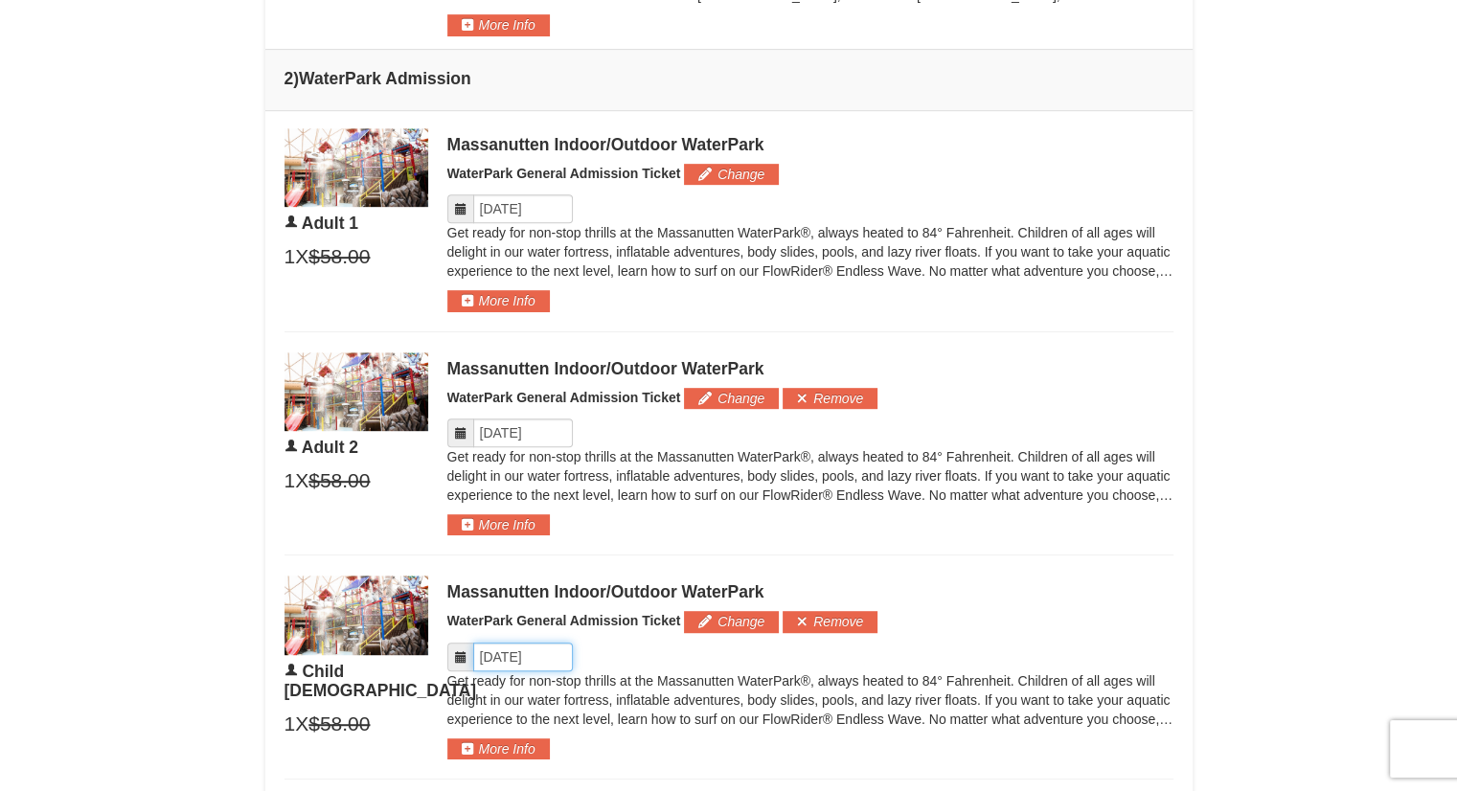
click at [520, 645] on input "Please format dates MM/DD/YYYY" at bounding box center [523, 657] width 100 height 29
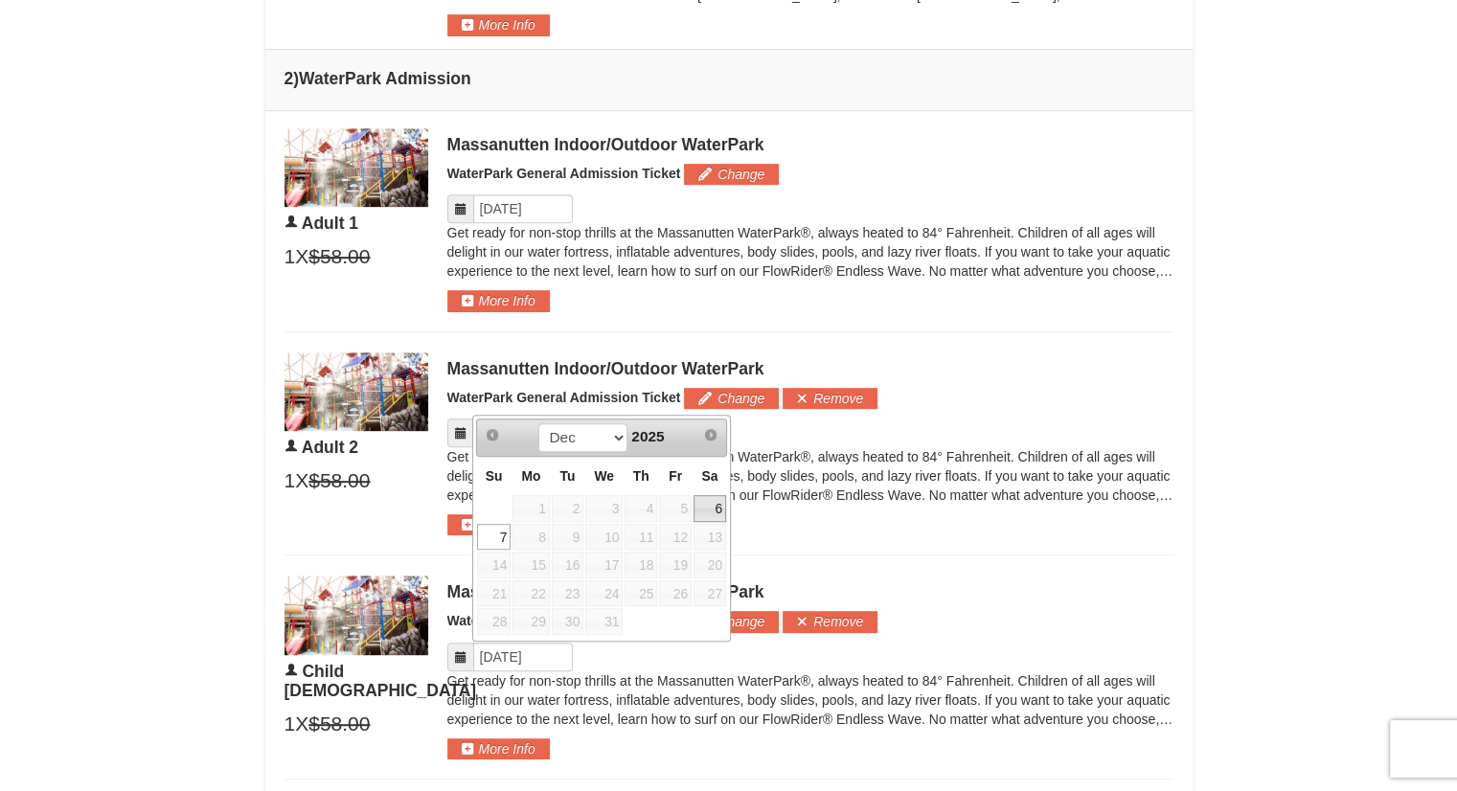
click at [713, 502] on link "6" at bounding box center [710, 508] width 33 height 27
type input "12/06/2025"
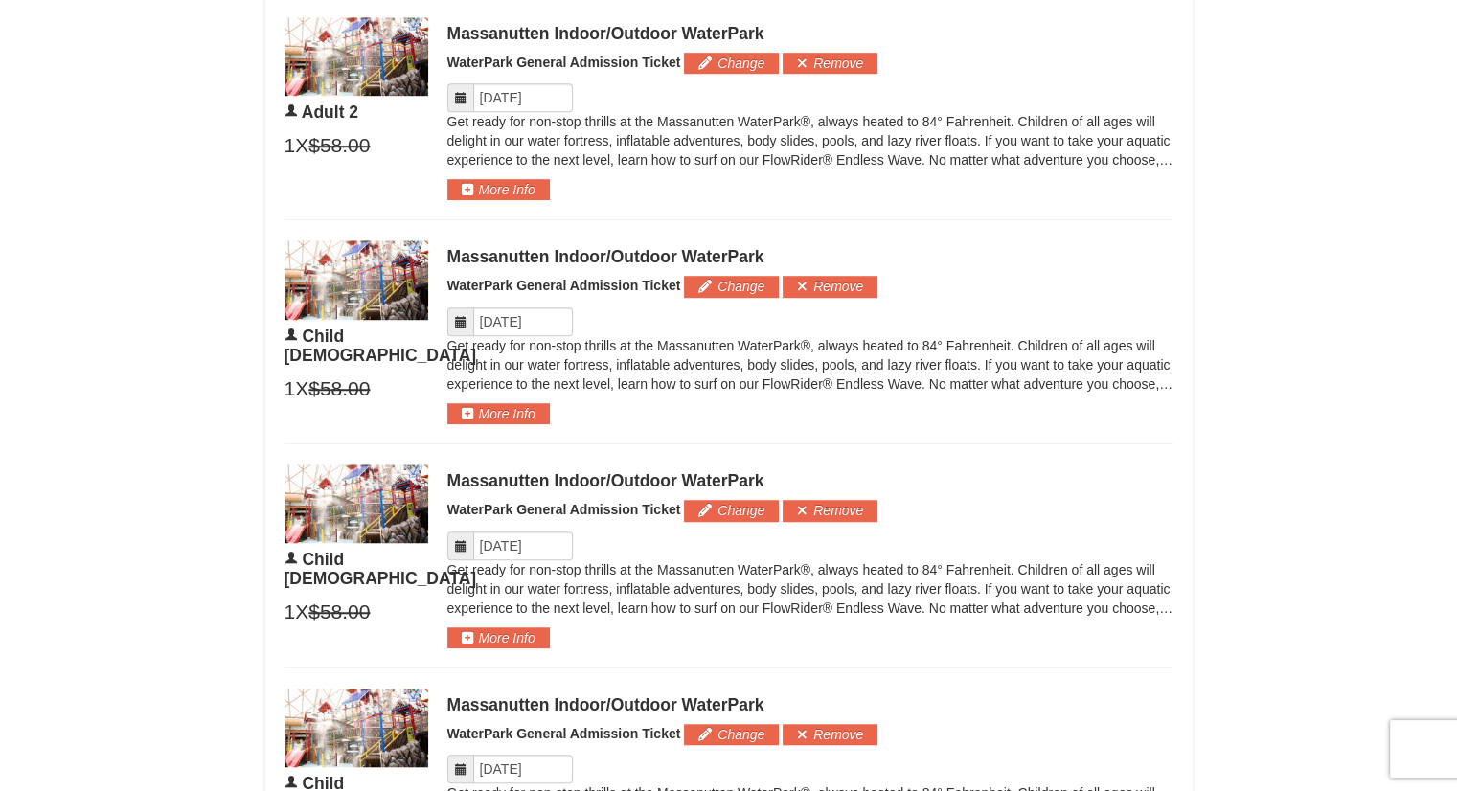
scroll to position [1410, 0]
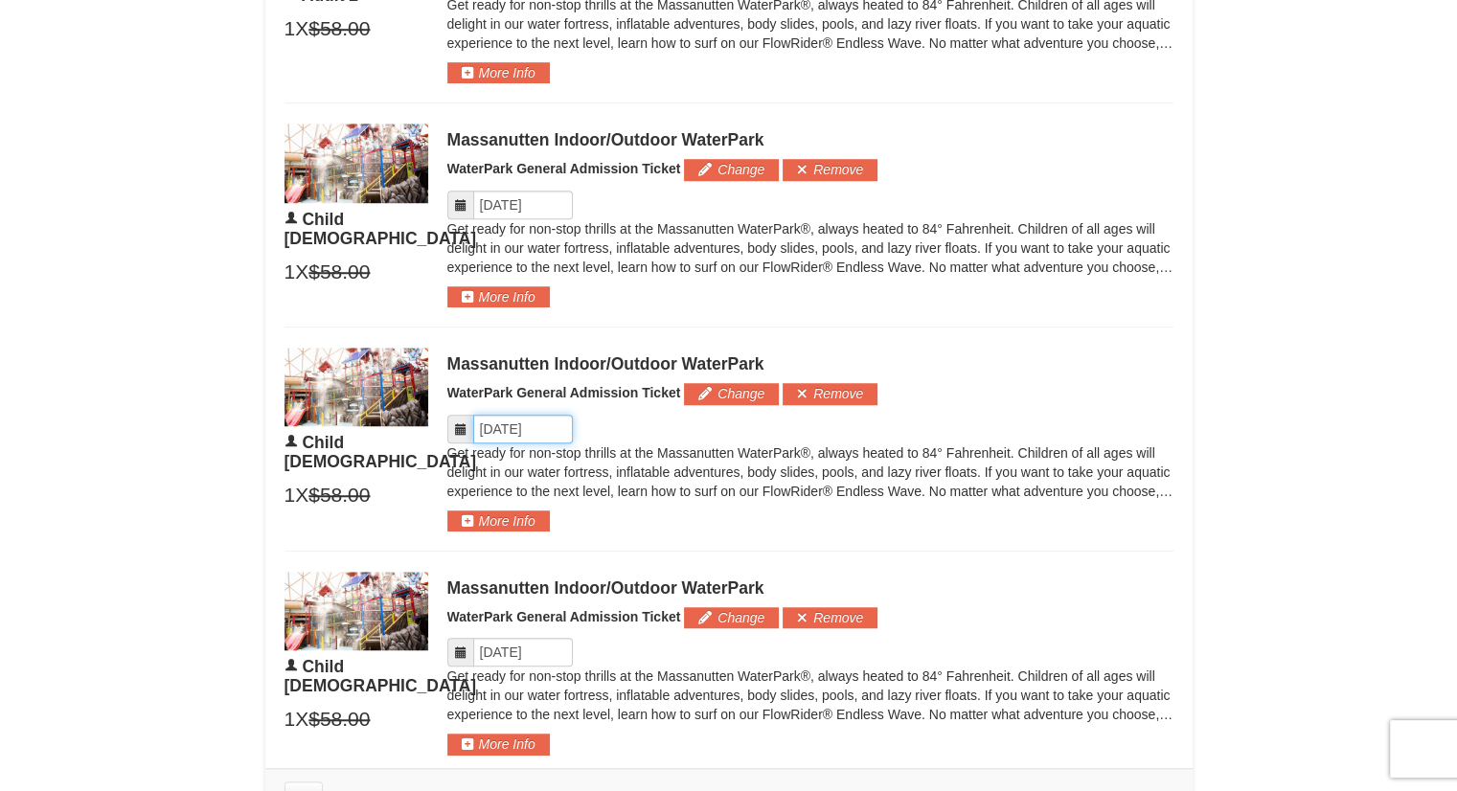
click at [540, 427] on input "Please format dates MM/DD/YYYY" at bounding box center [523, 429] width 100 height 29
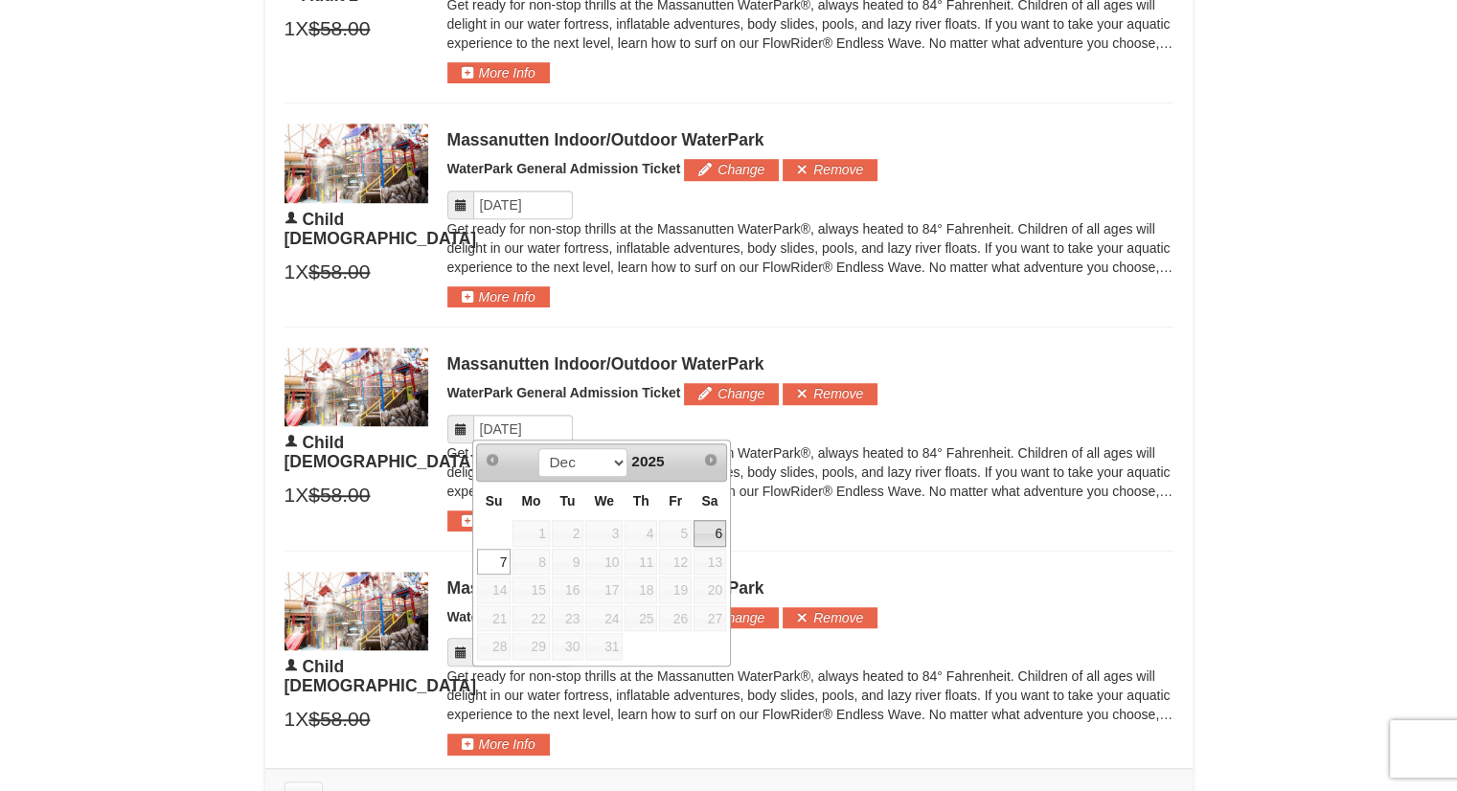
click at [703, 528] on link "6" at bounding box center [710, 533] width 33 height 27
type input "12/06/2025"
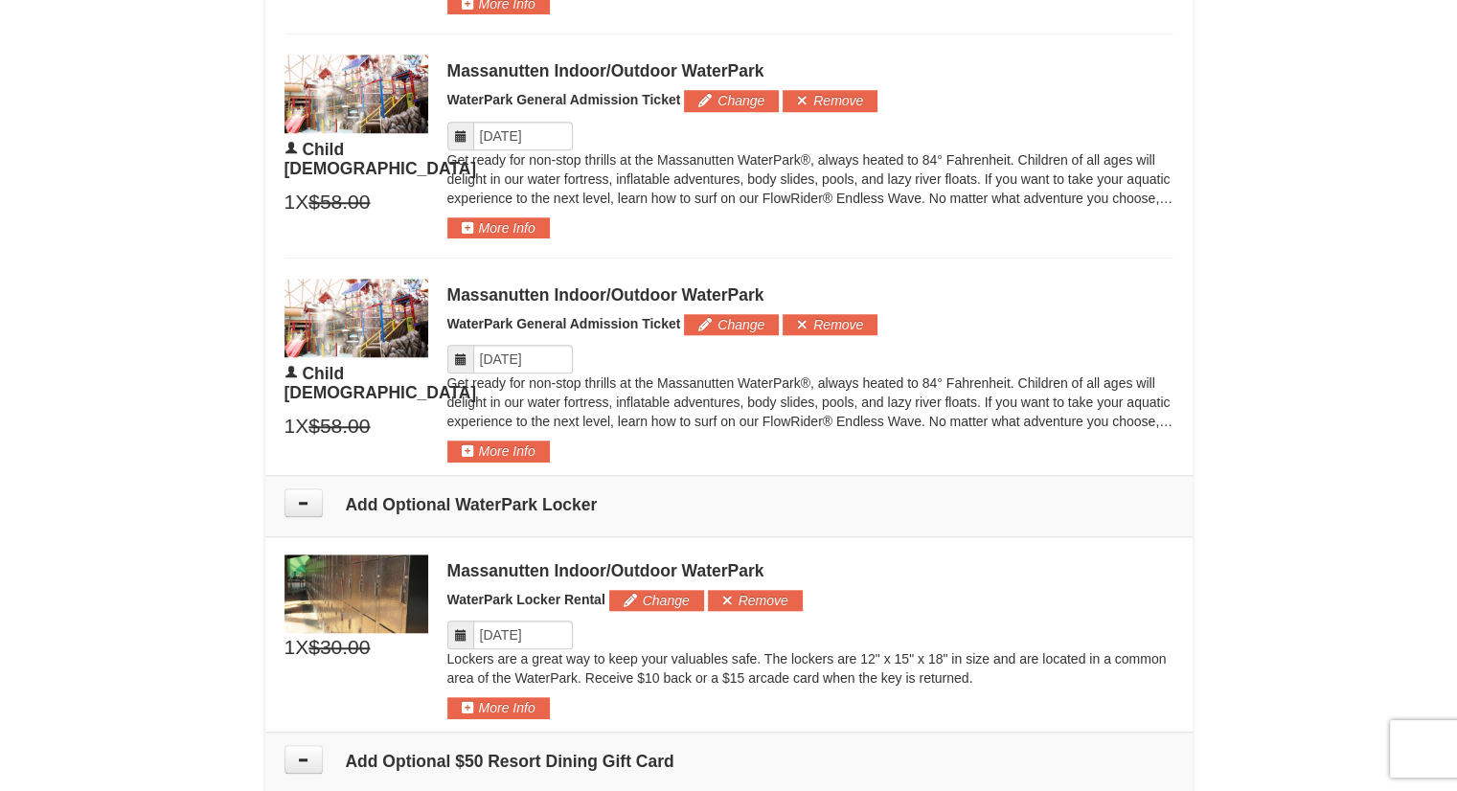
scroll to position [1705, 0]
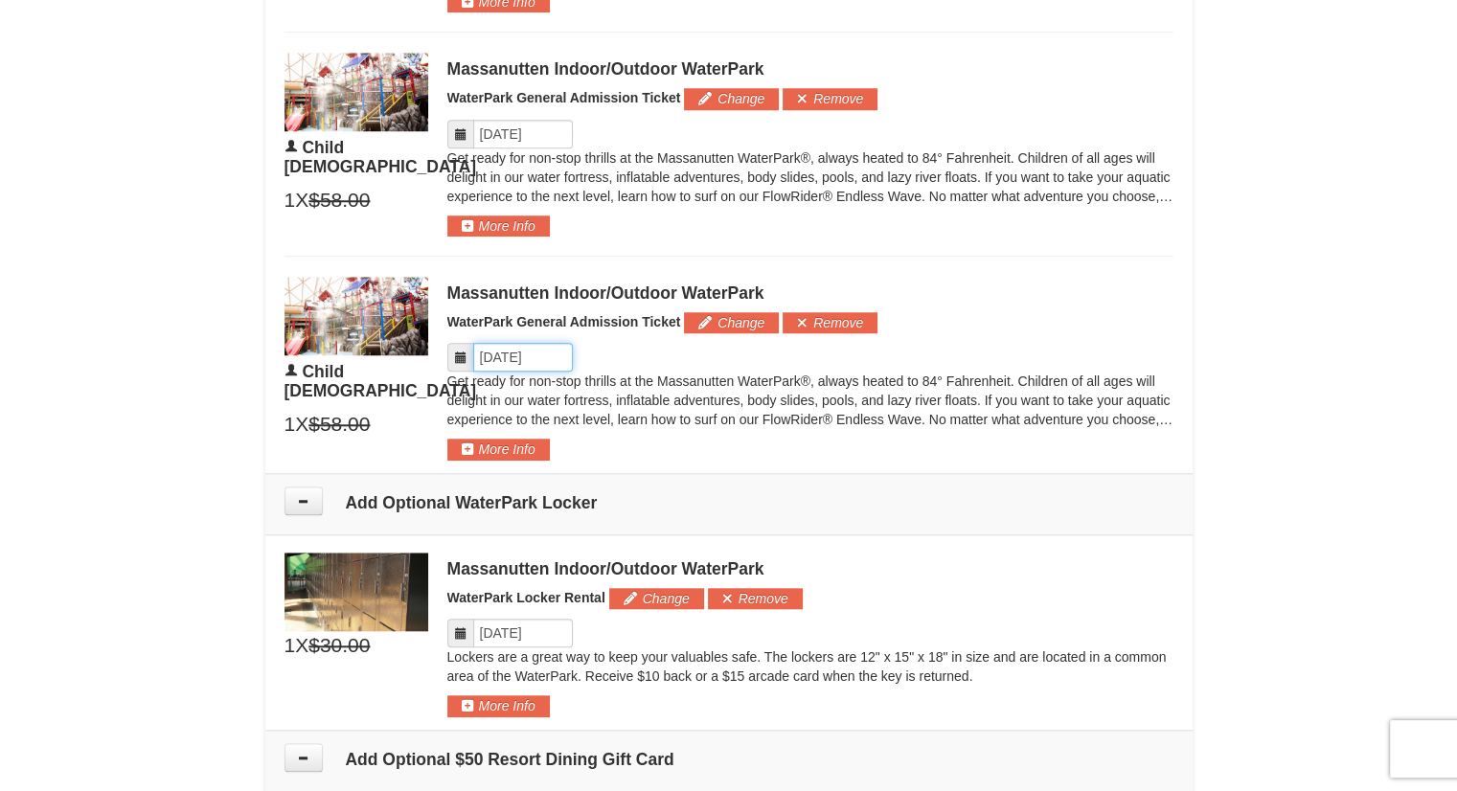
click at [551, 354] on input "Please format dates MM/DD/YYYY" at bounding box center [523, 357] width 100 height 29
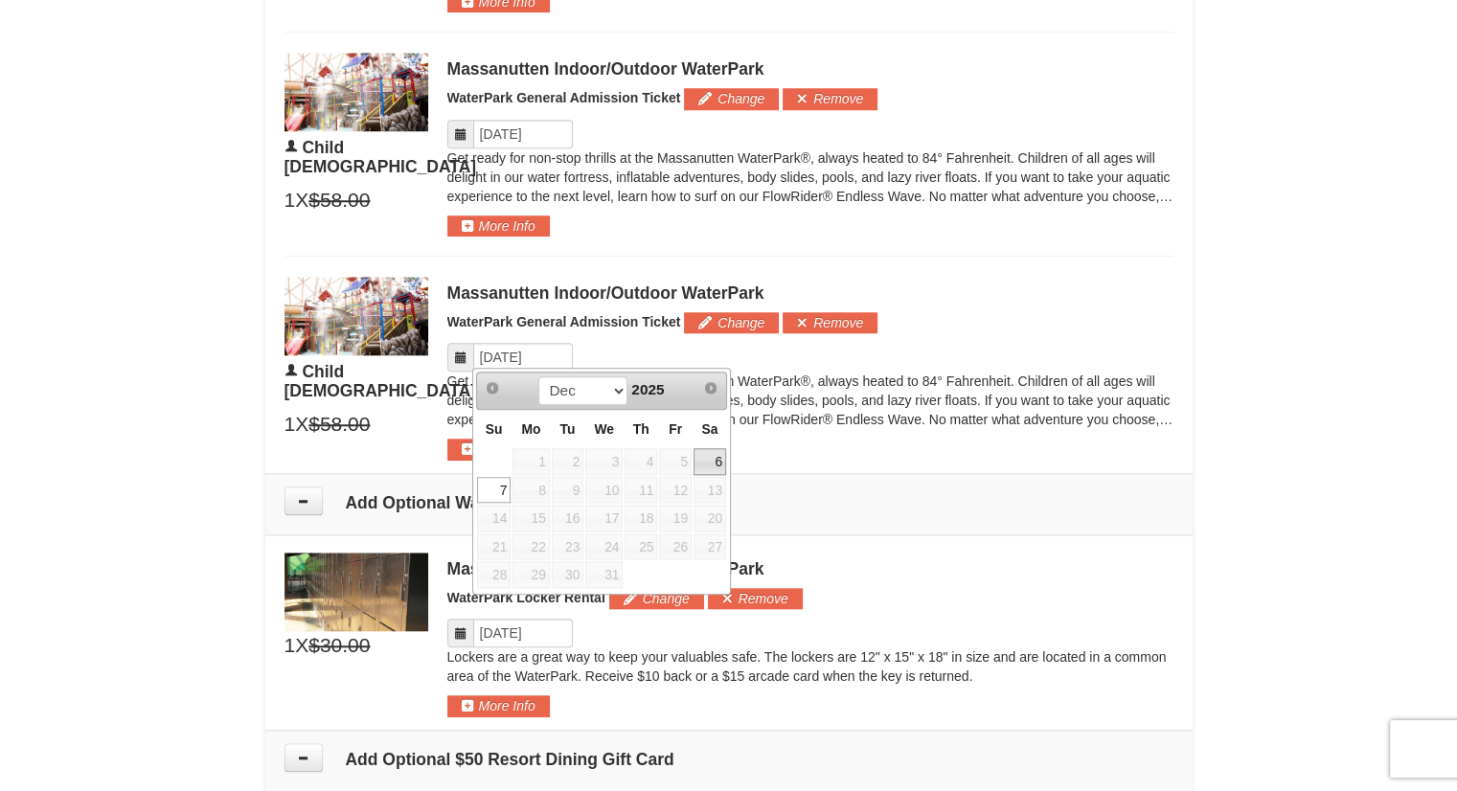
click at [713, 461] on link "6" at bounding box center [710, 461] width 33 height 27
type input "12/06/2025"
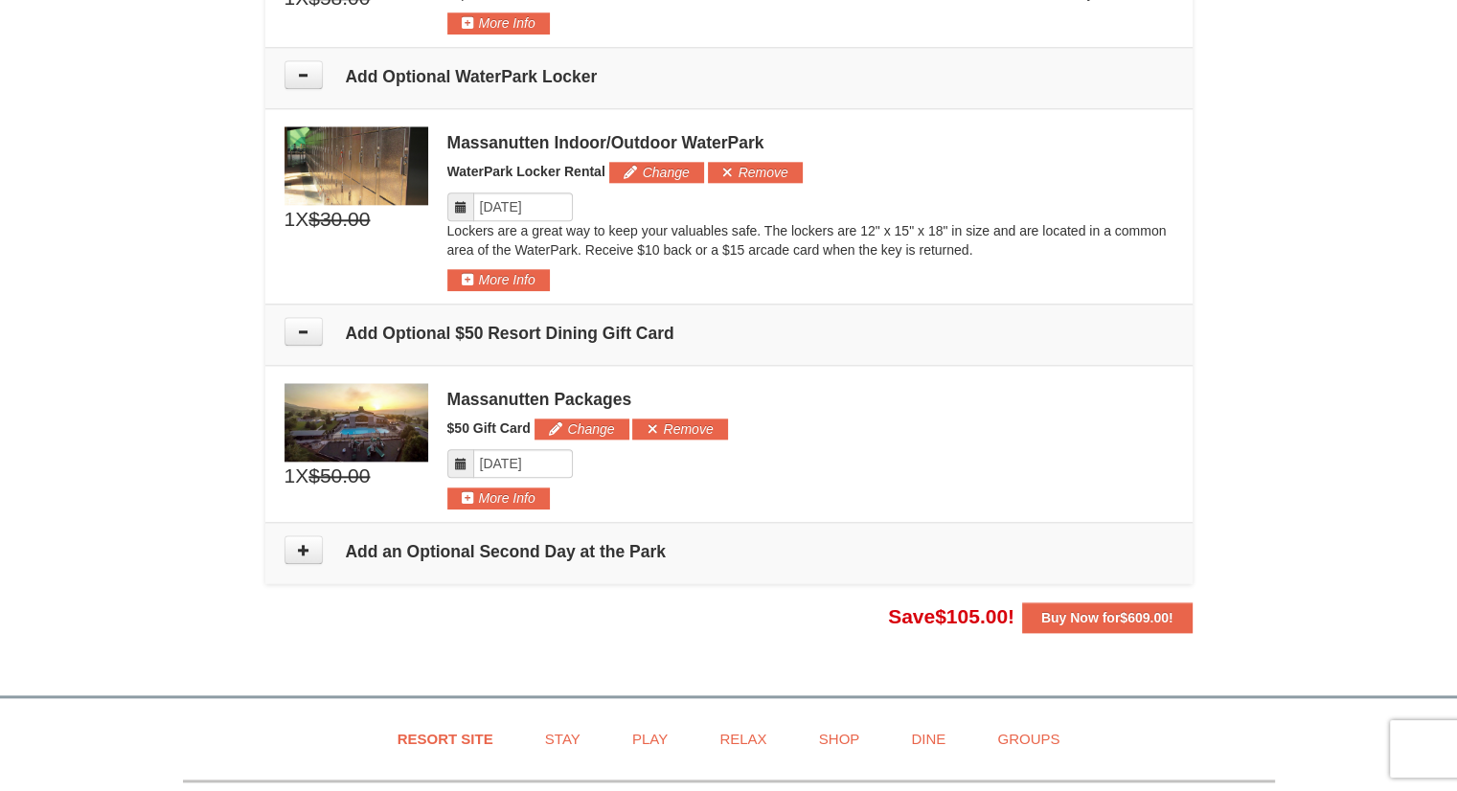
scroll to position [2135, 0]
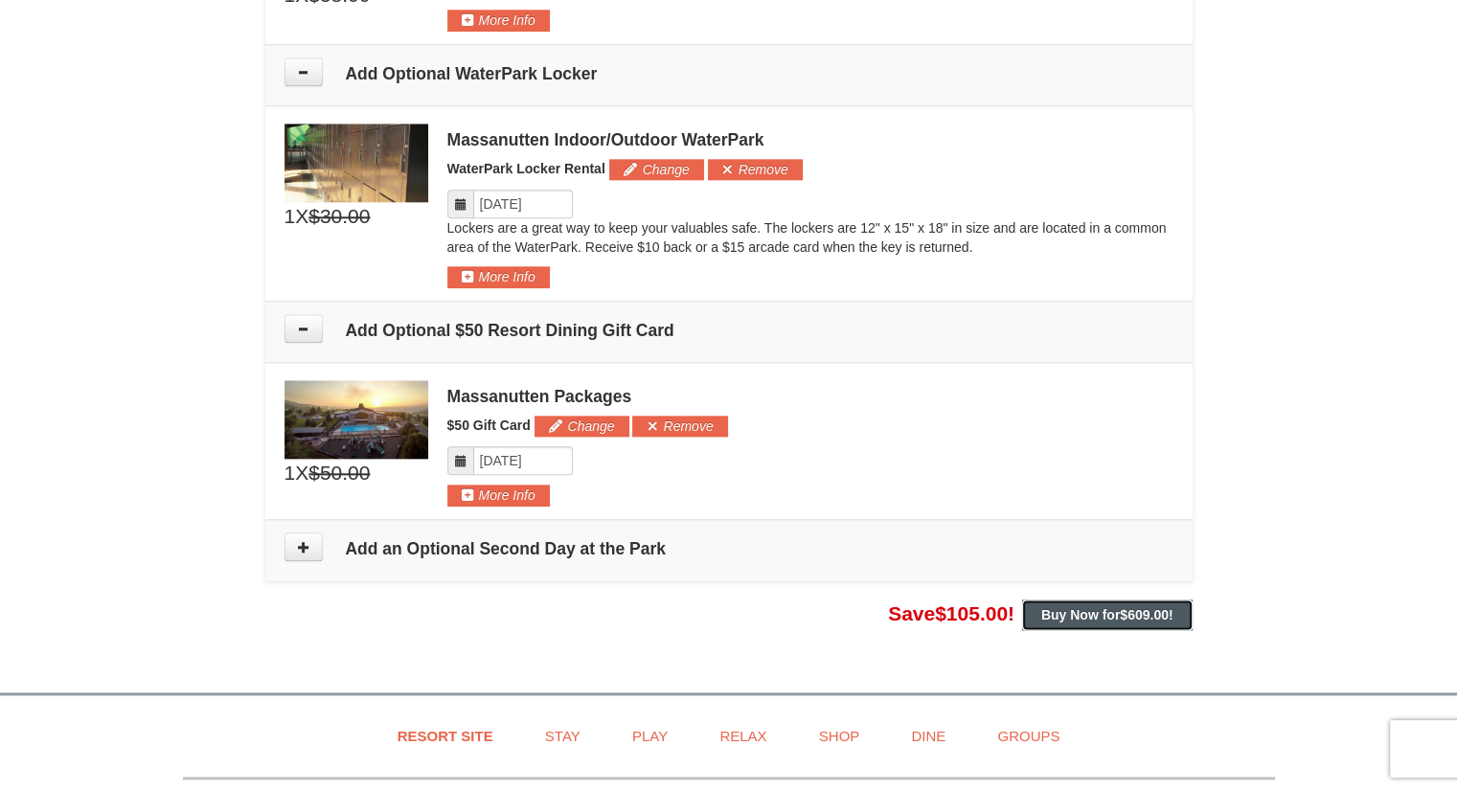
click at [1066, 609] on strong "Buy Now for $609.00 !" at bounding box center [1107, 614] width 132 height 15
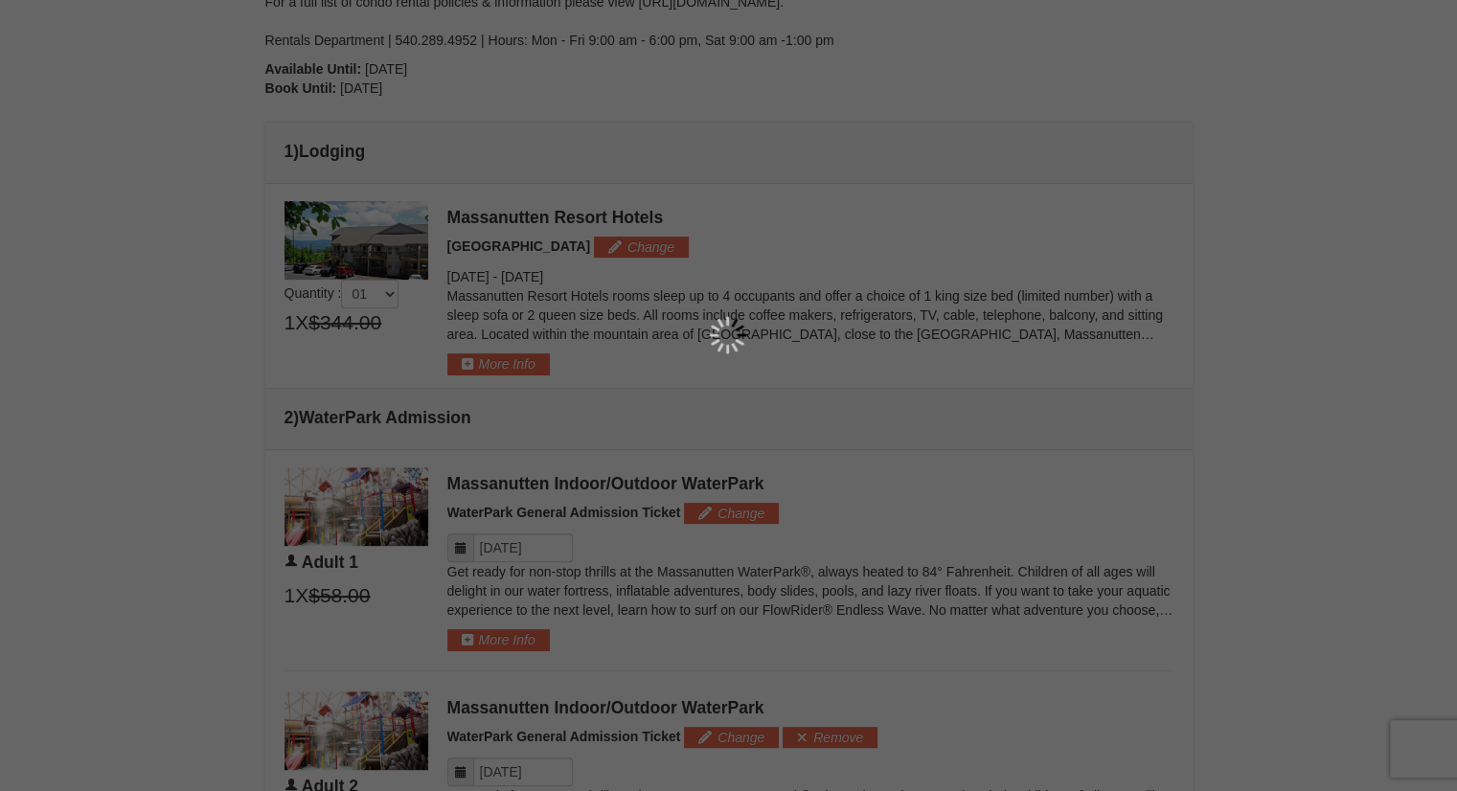
scroll to position [1073, 0]
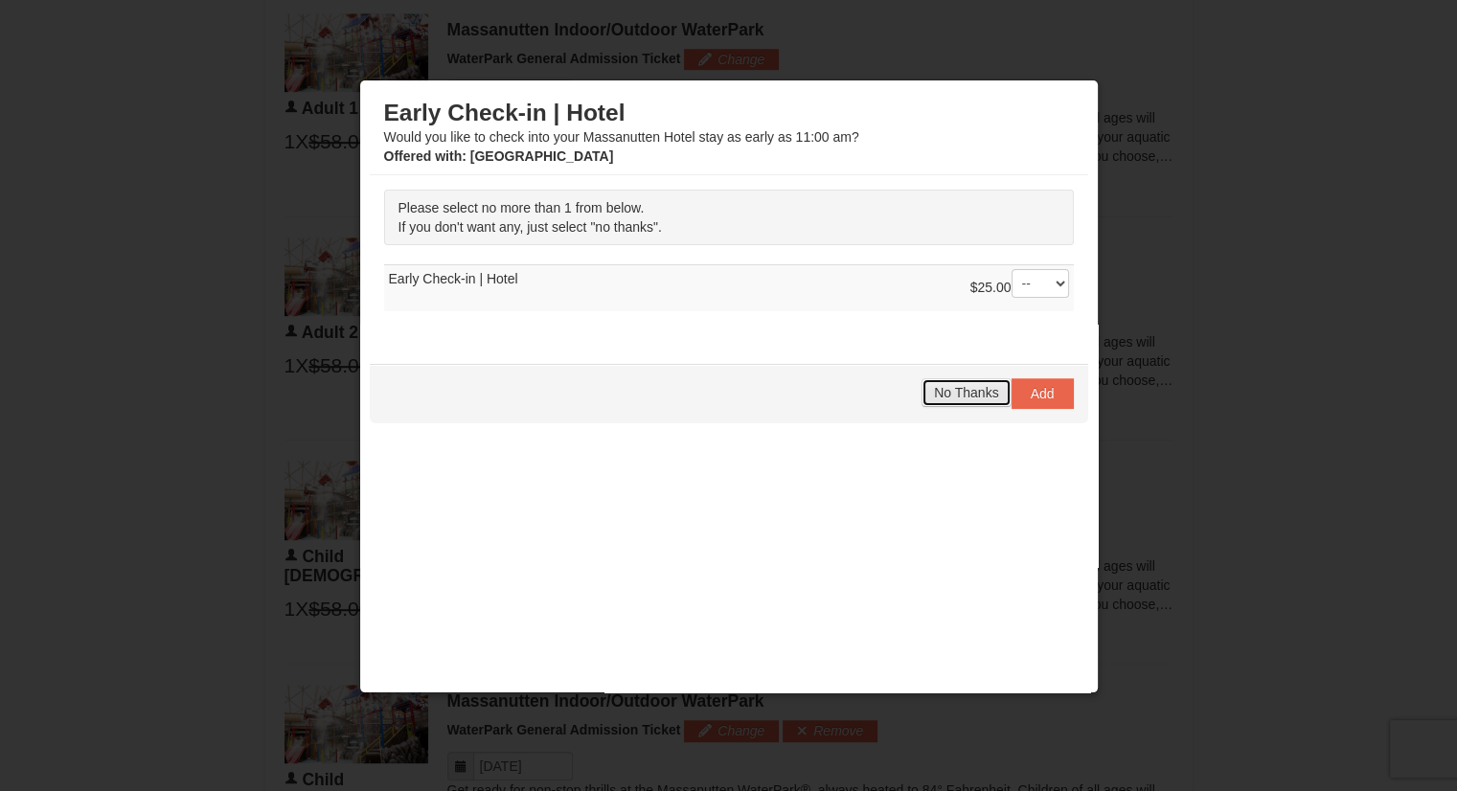
click at [958, 395] on span "No Thanks" at bounding box center [966, 392] width 64 height 15
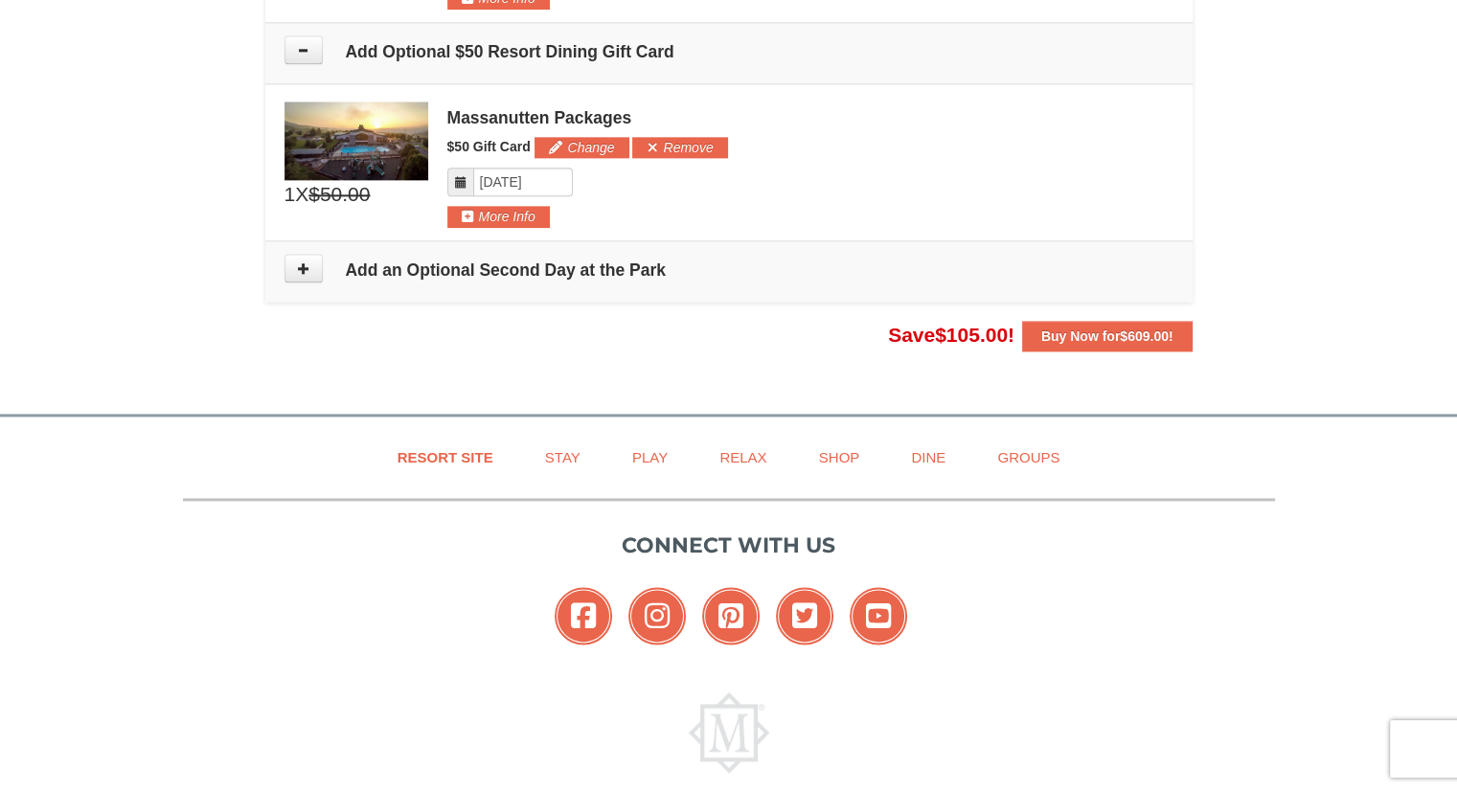
scroll to position [2488, 0]
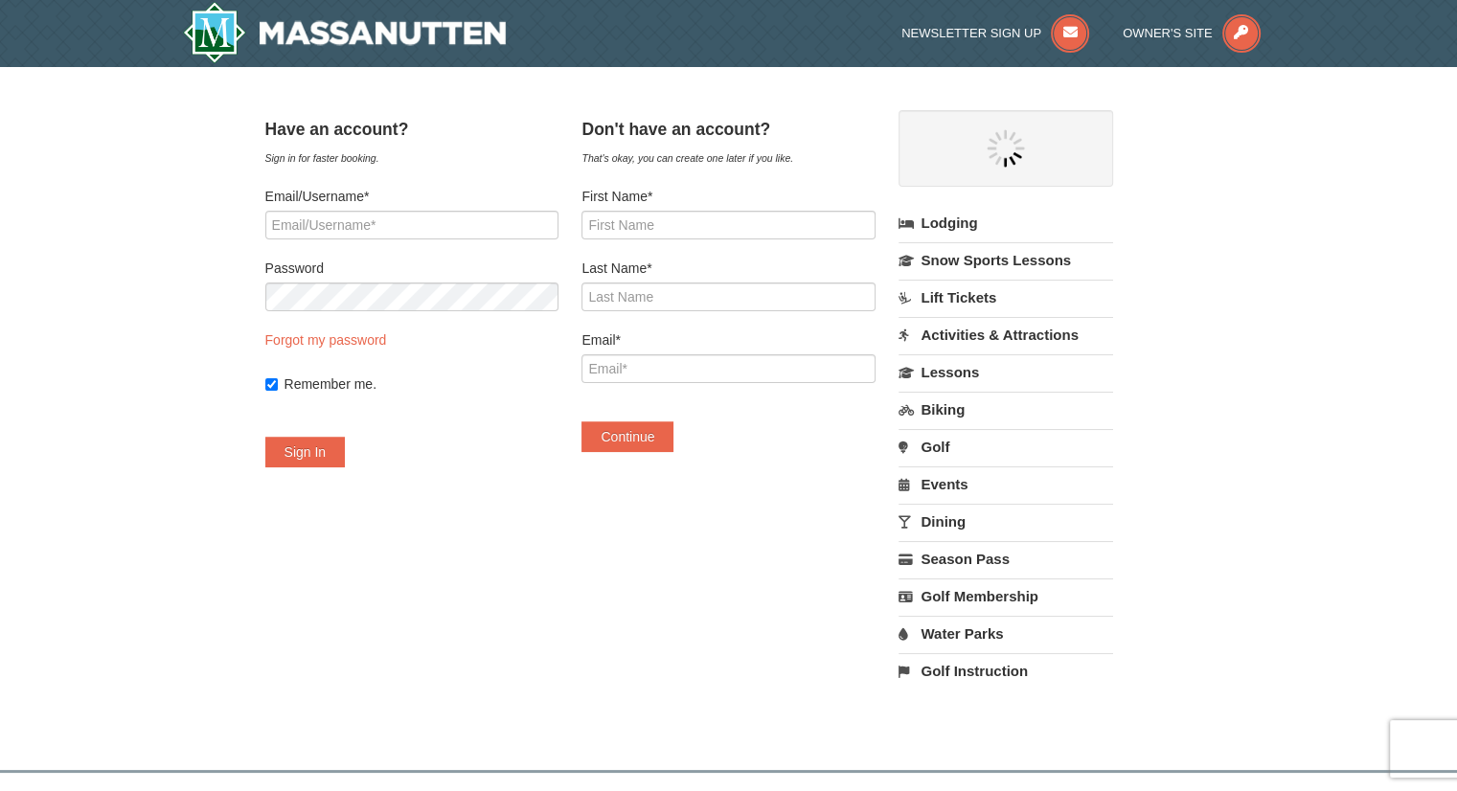
select select "9"
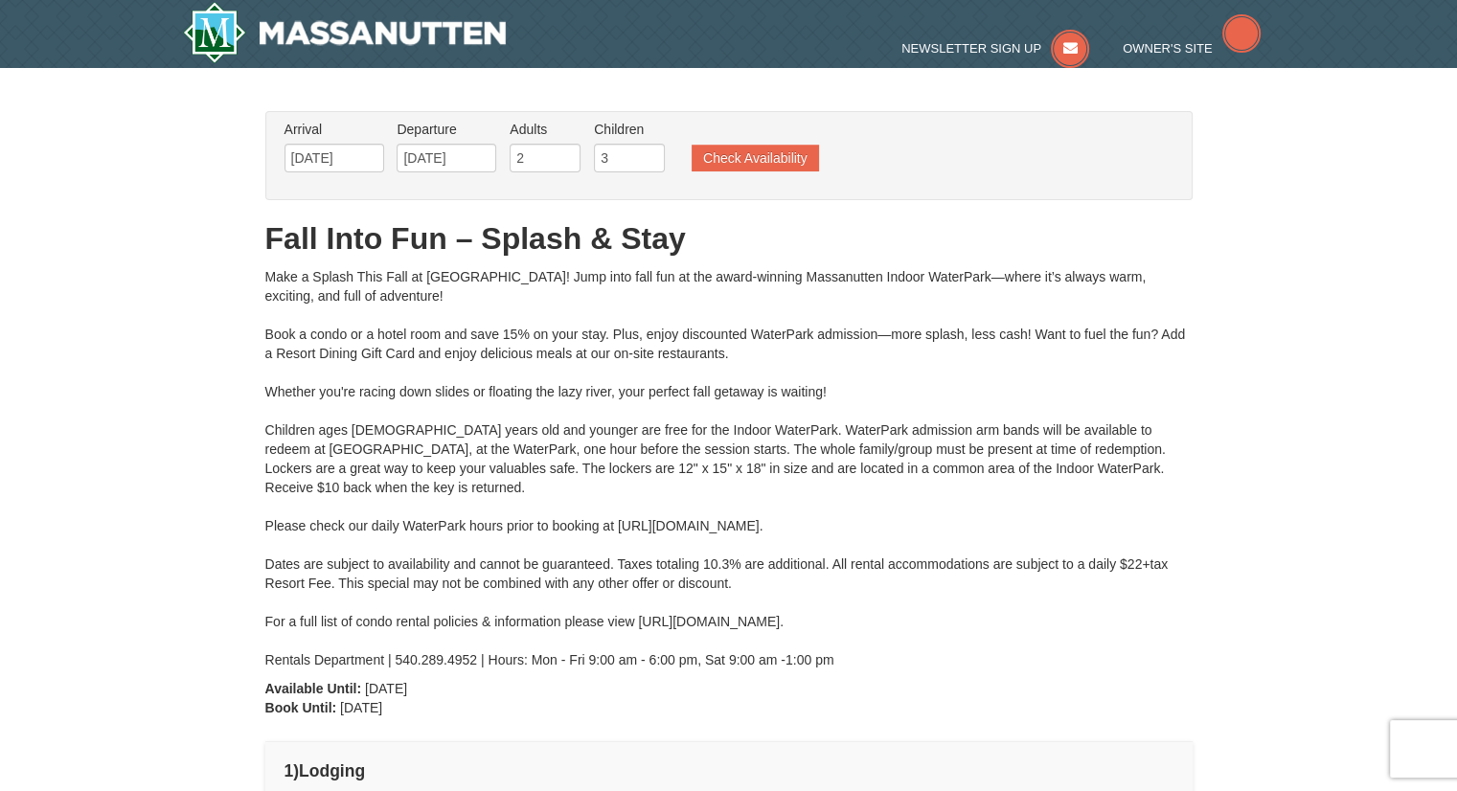
type input "[DATE]"
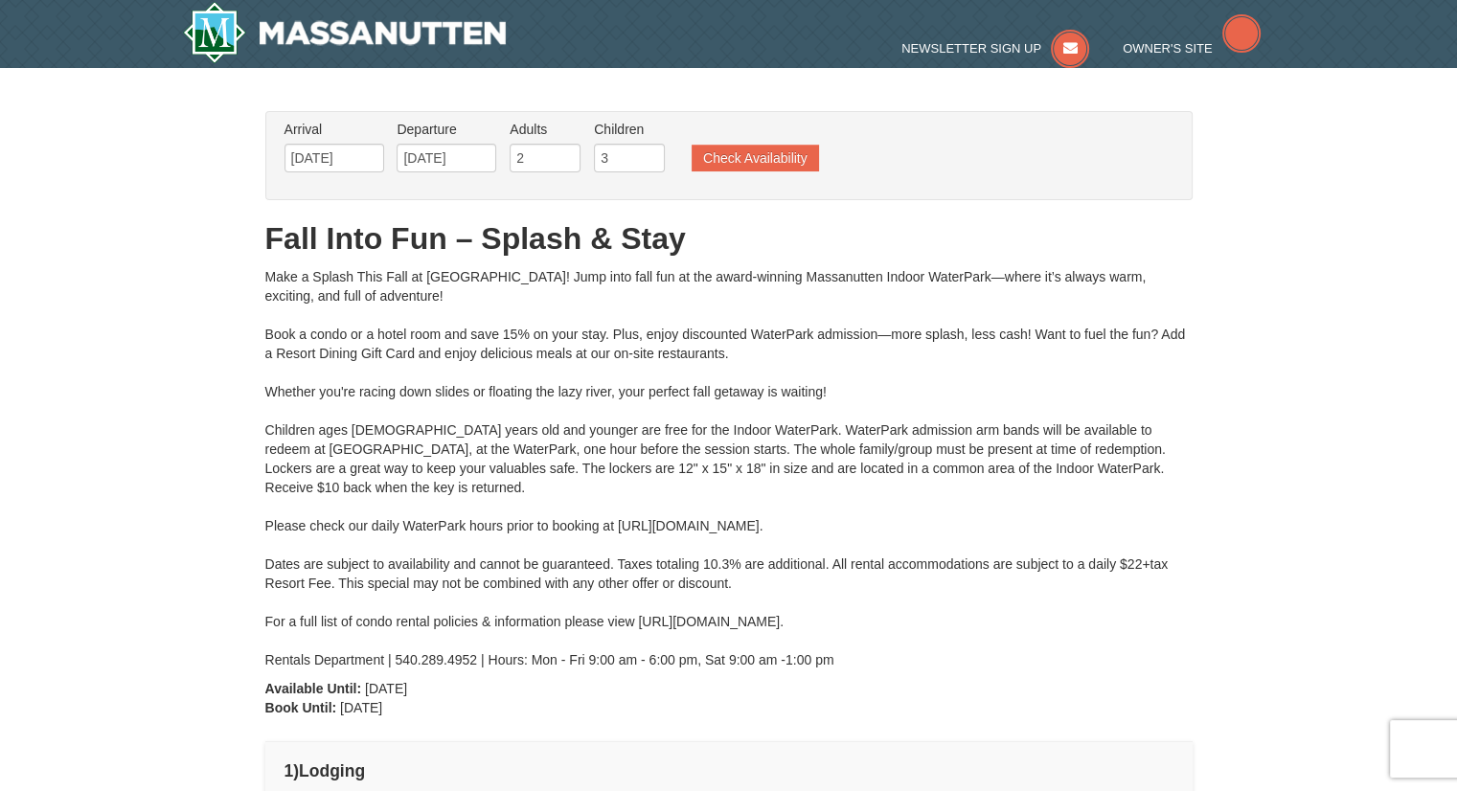
type input "[DATE]"
